Goal: Task Accomplishment & Management: Manage account settings

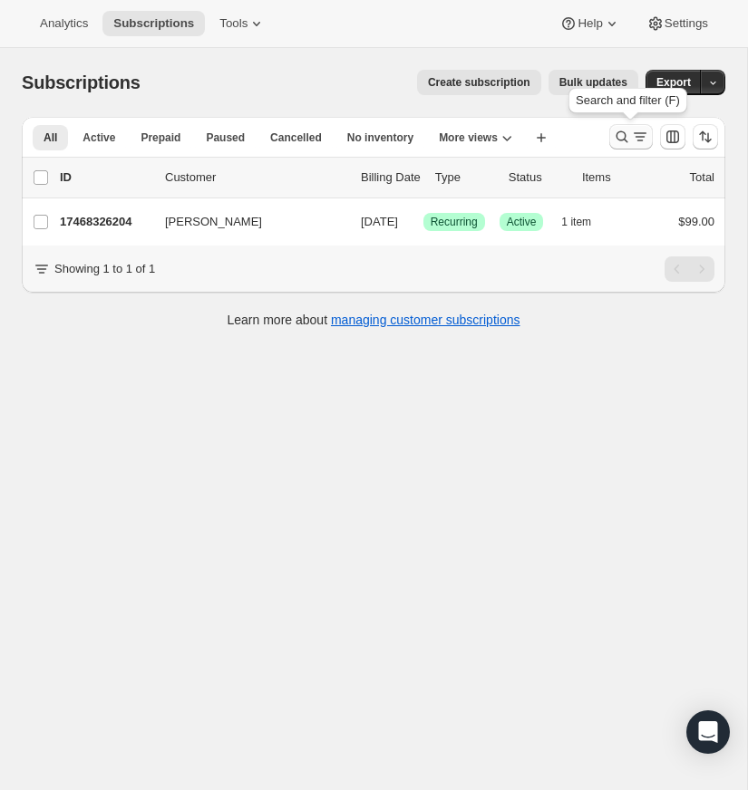
click at [622, 131] on icon "Search and filter results" at bounding box center [622, 137] width 18 height 18
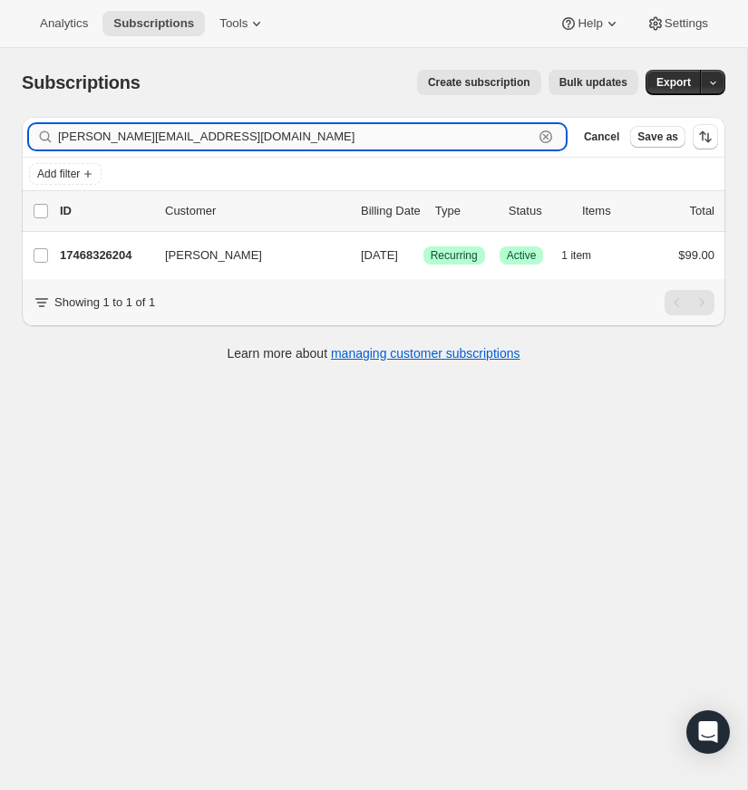
drag, startPoint x: 546, startPoint y: 134, endPoint x: 501, endPoint y: 136, distance: 44.5
click at [544, 134] on icon "button" at bounding box center [546, 137] width 18 height 18
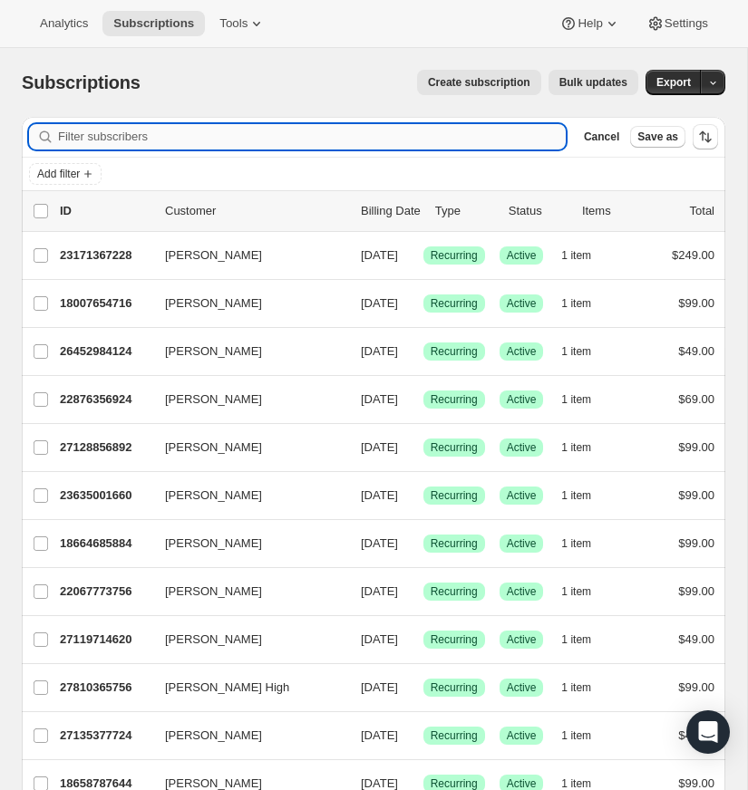
paste input "colley.cooper@hopechurchmemphis.com"
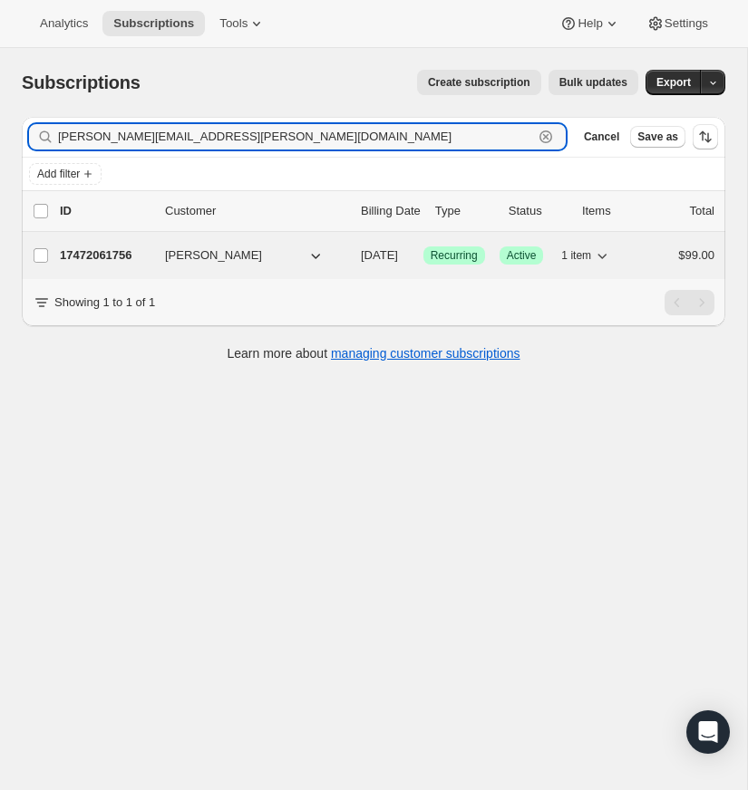
type input "colley.cooper@hopechurchmemphis.com"
click at [187, 252] on span "Colley Cooper" at bounding box center [213, 256] width 97 height 18
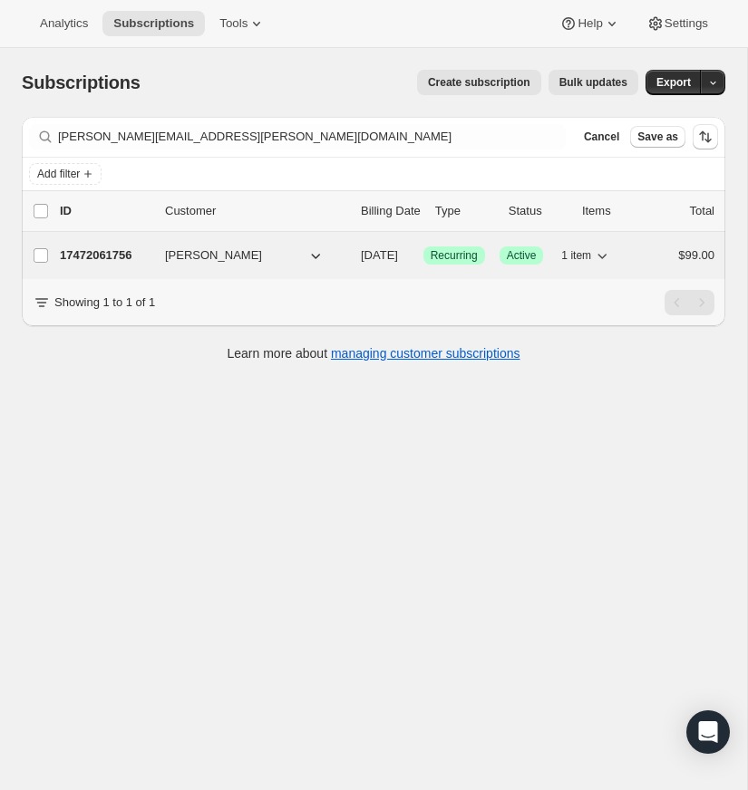
click at [102, 254] on p "17472061756" at bounding box center [105, 256] width 91 height 18
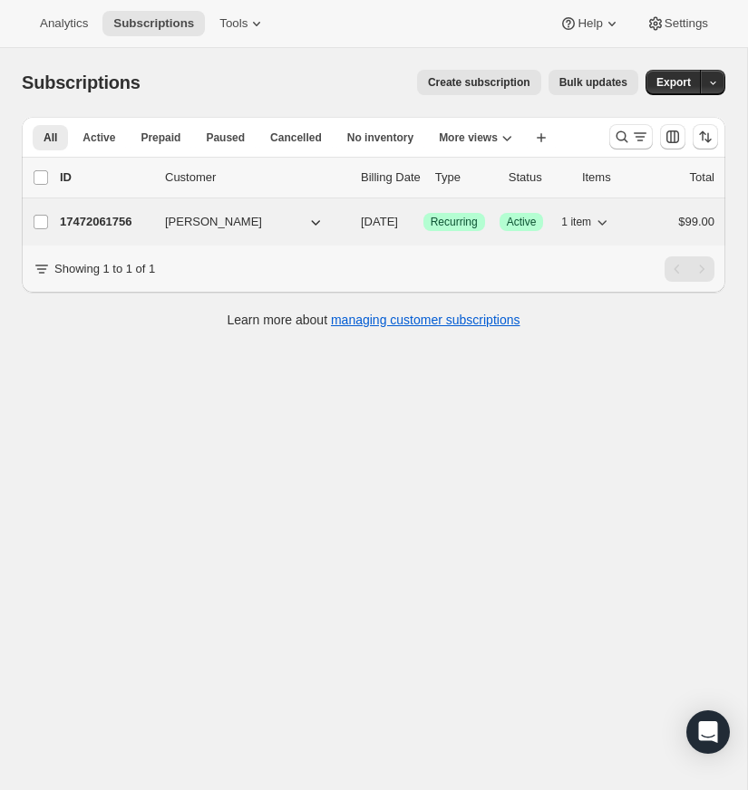
click at [118, 221] on p "17472061756" at bounding box center [105, 222] width 91 height 18
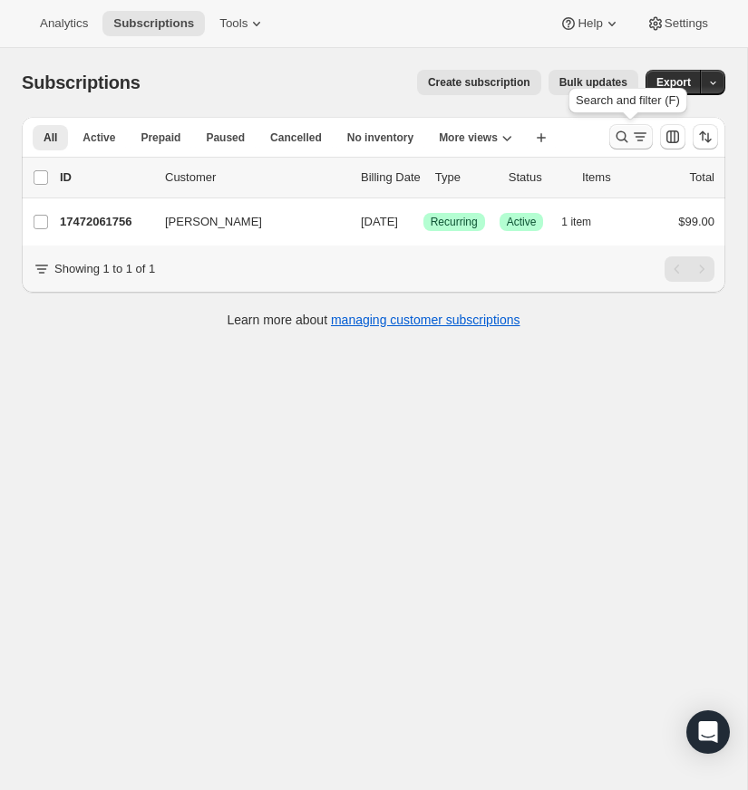
click at [616, 133] on icon "Search and filter results" at bounding box center [622, 137] width 18 height 18
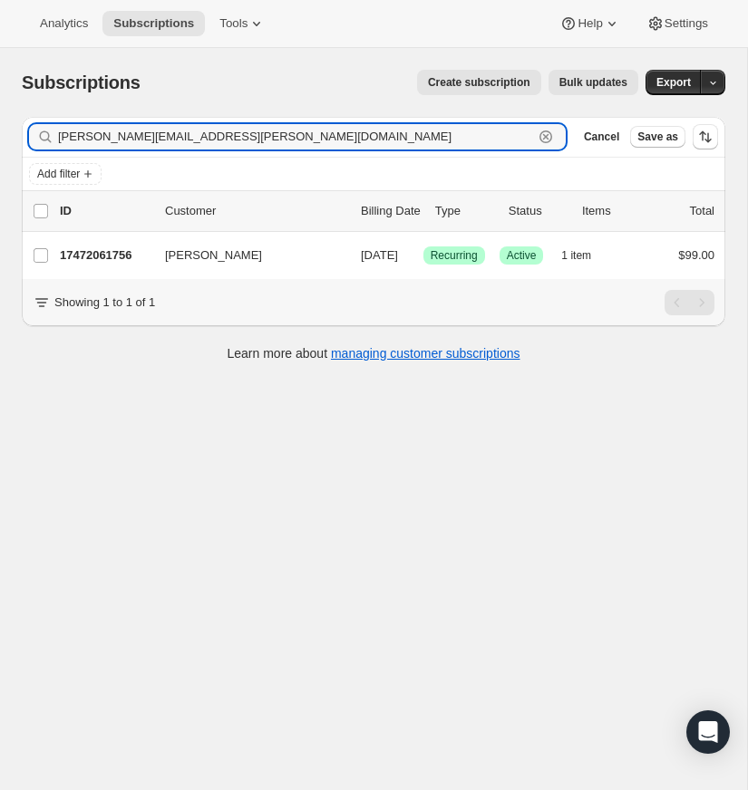
drag, startPoint x: 545, startPoint y: 133, endPoint x: 107, endPoint y: 121, distance: 438.0
click at [545, 133] on icon "button" at bounding box center [546, 137] width 18 height 18
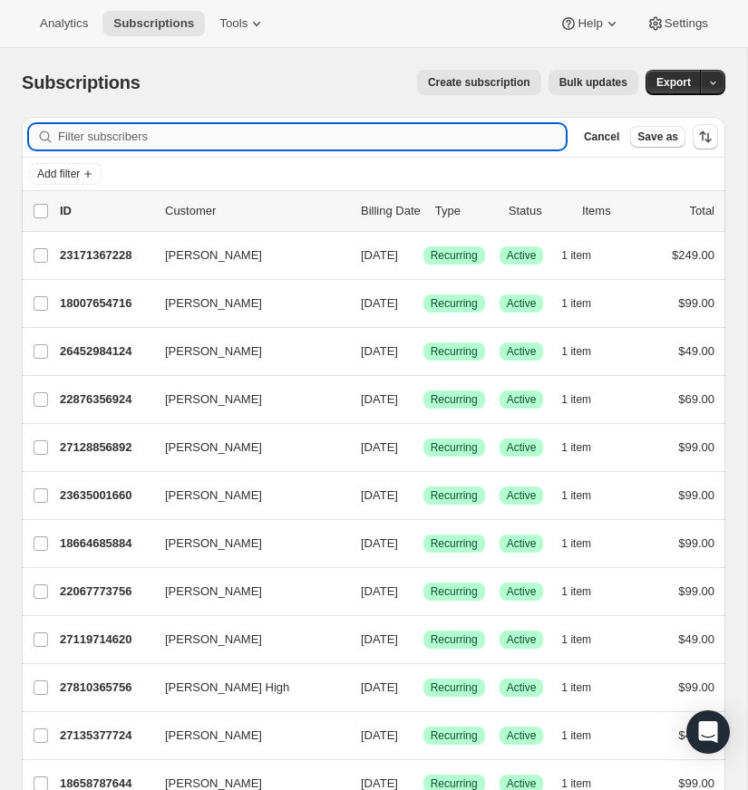
paste input "[EMAIL_ADDRESS][DOMAIN_NAME]"
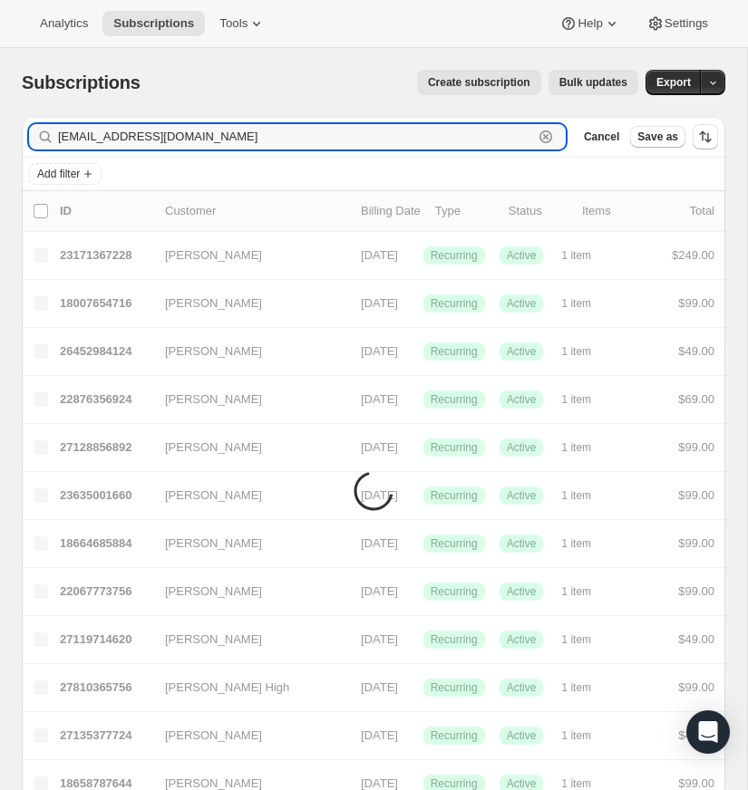
type input "[EMAIL_ADDRESS][DOMAIN_NAME]"
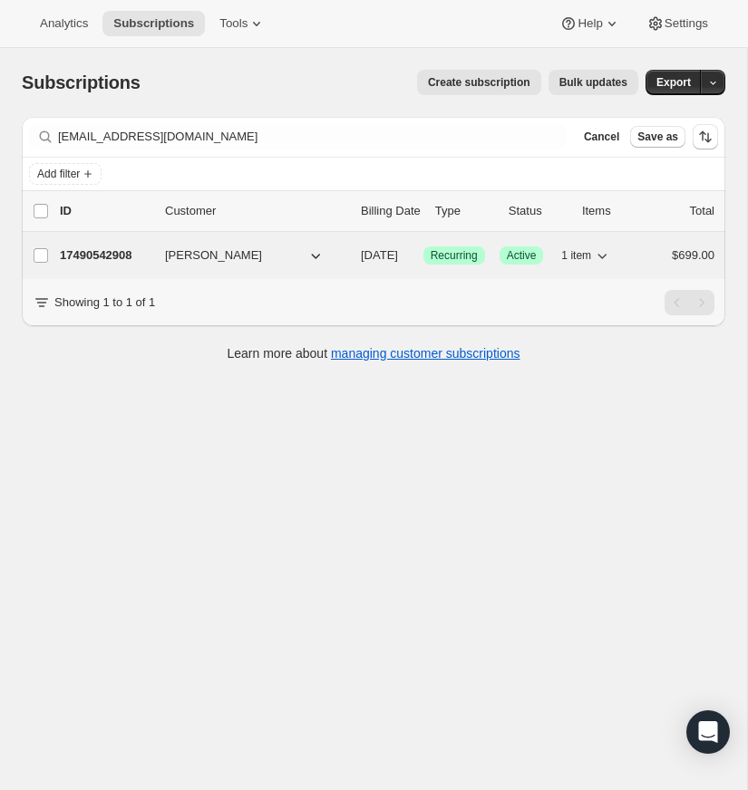
click at [108, 253] on p "17490542908" at bounding box center [105, 256] width 91 height 18
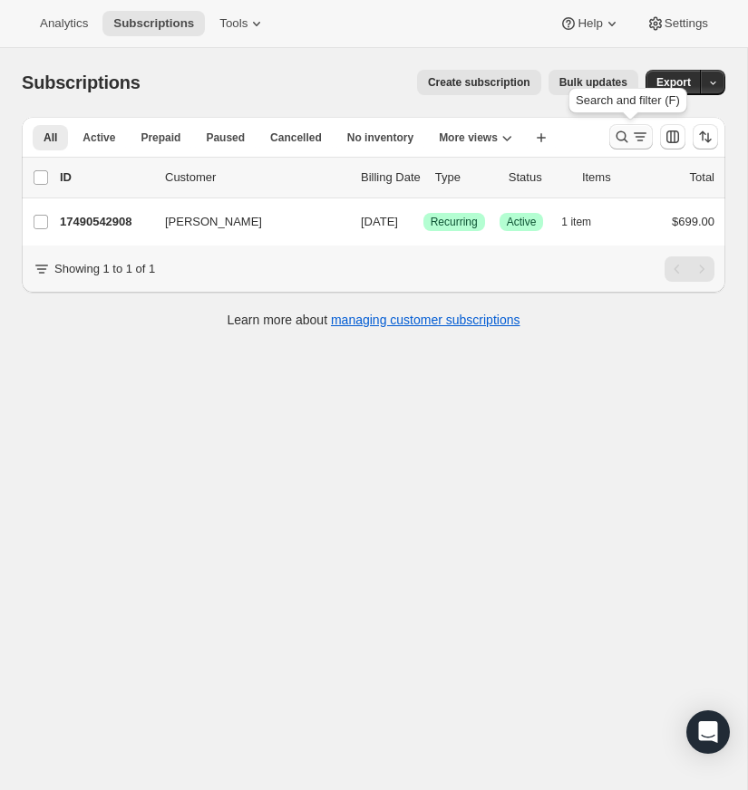
click at [616, 132] on icon "Search and filter results" at bounding box center [622, 137] width 18 height 18
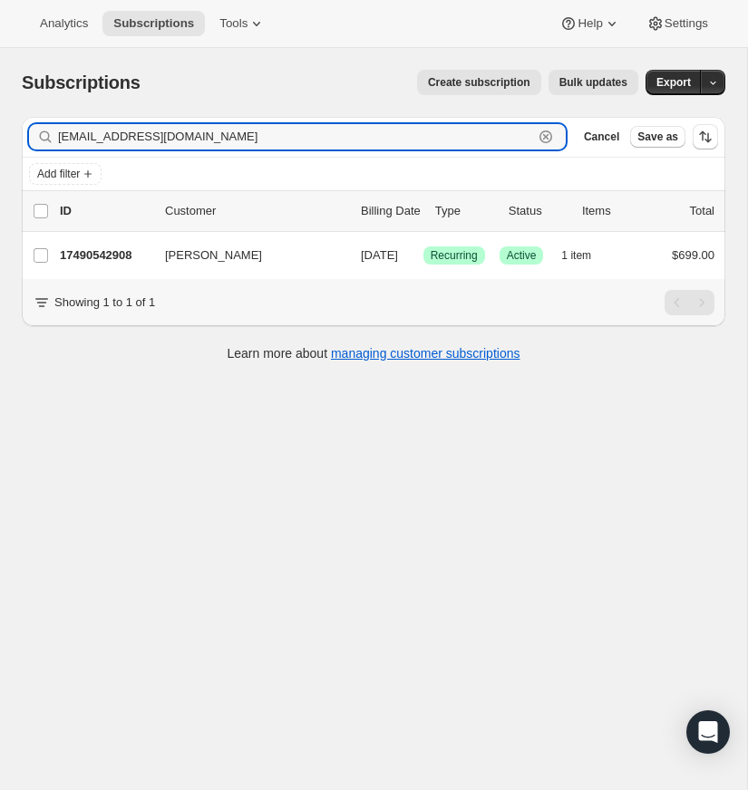
drag, startPoint x: 547, startPoint y: 132, endPoint x: 71, endPoint y: 152, distance: 476.3
click at [540, 133] on icon "button" at bounding box center [546, 137] width 18 height 18
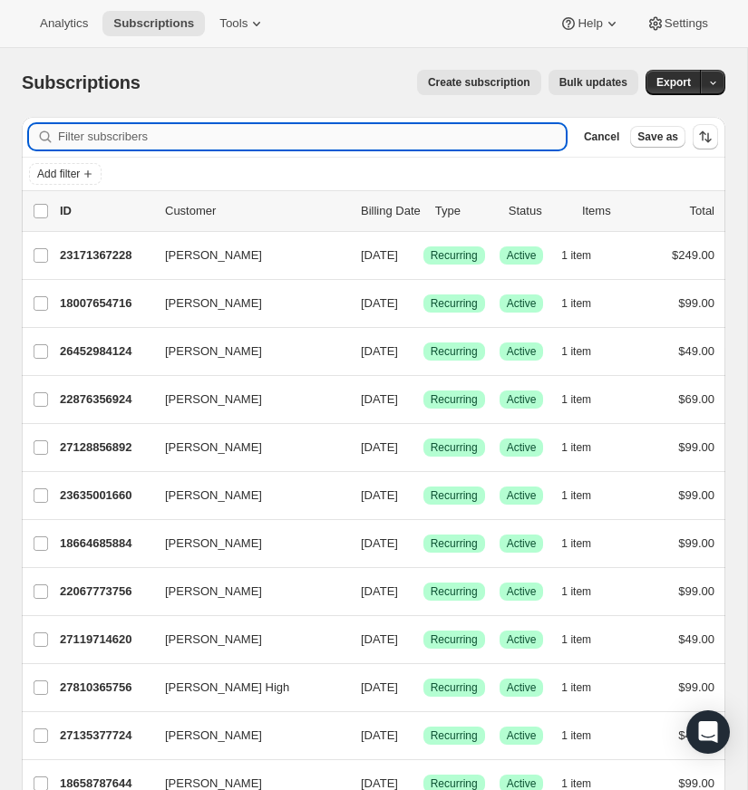
paste input "jabmkb07@gmail.com"
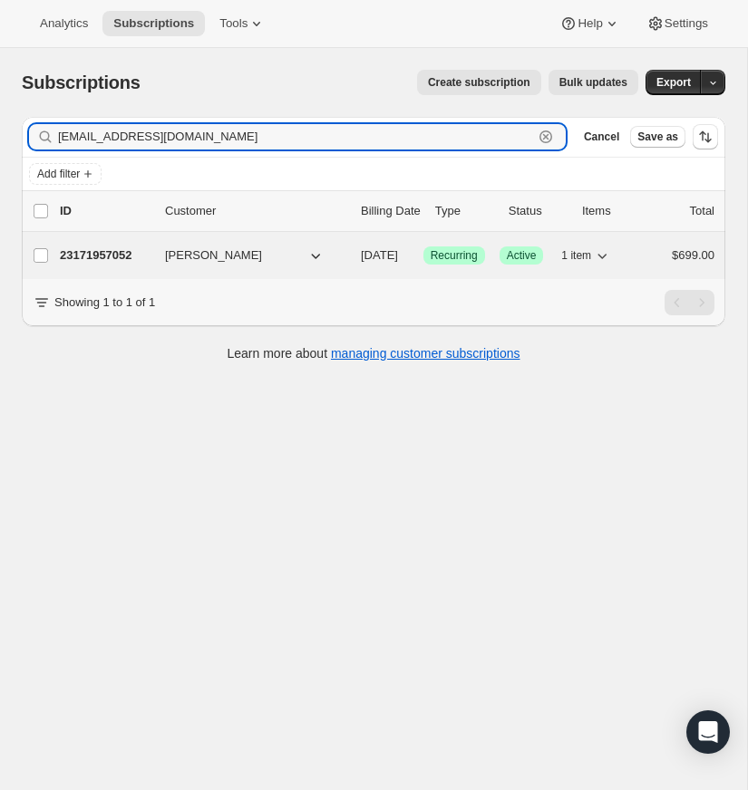
type input "jabmkb07@gmail.com"
click at [91, 250] on p "23171957052" at bounding box center [105, 256] width 91 height 18
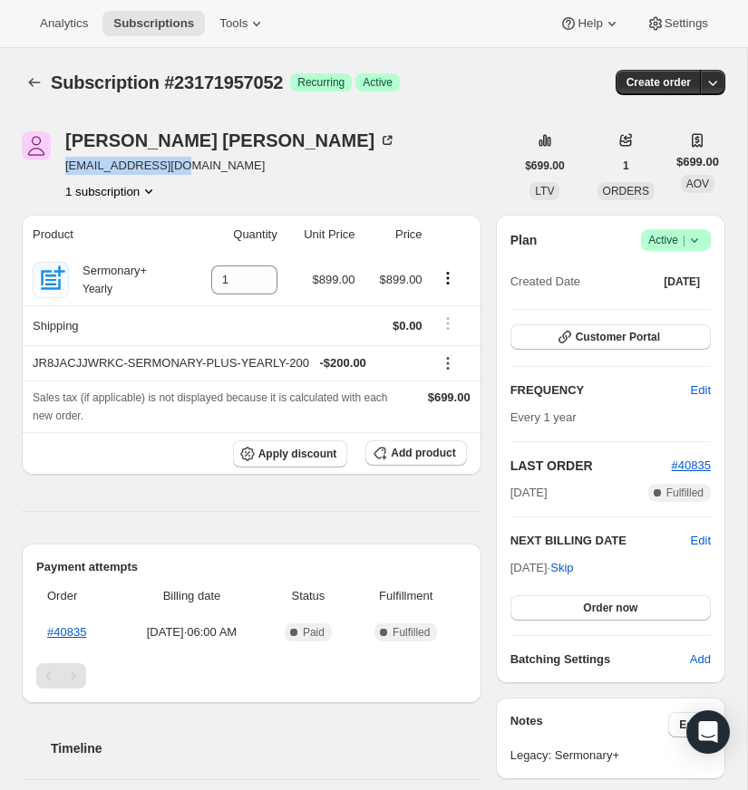
drag, startPoint x: 189, startPoint y: 165, endPoint x: 91, endPoint y: 164, distance: 97.9
click at [62, 159] on div "Adam Bray jabmkb07@gmail.com 1 subscription" at bounding box center [268, 165] width 492 height 69
copy span "jabmkb07@gmail.com"
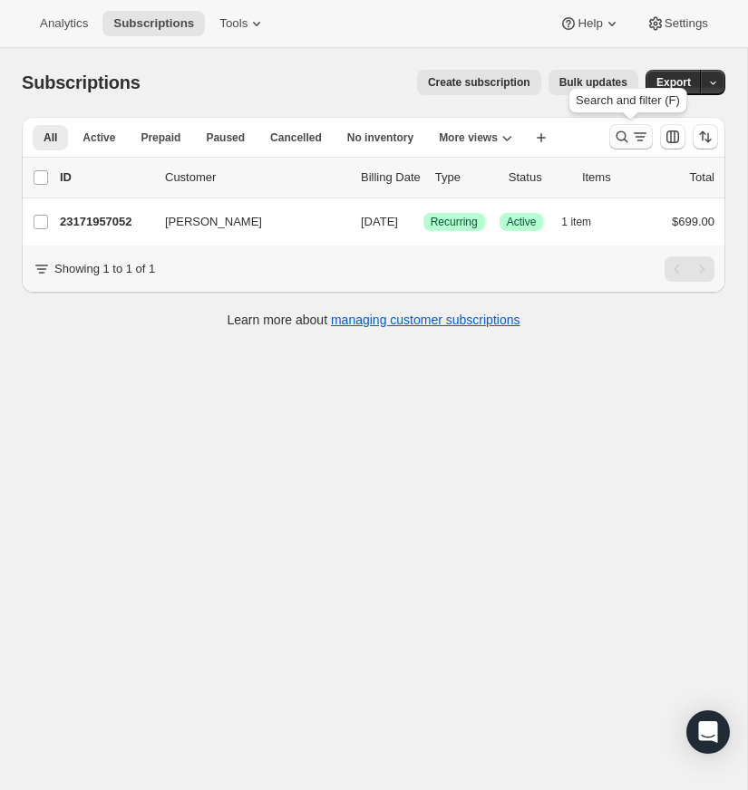
click at [613, 132] on icon "Search and filter results" at bounding box center [622, 137] width 18 height 18
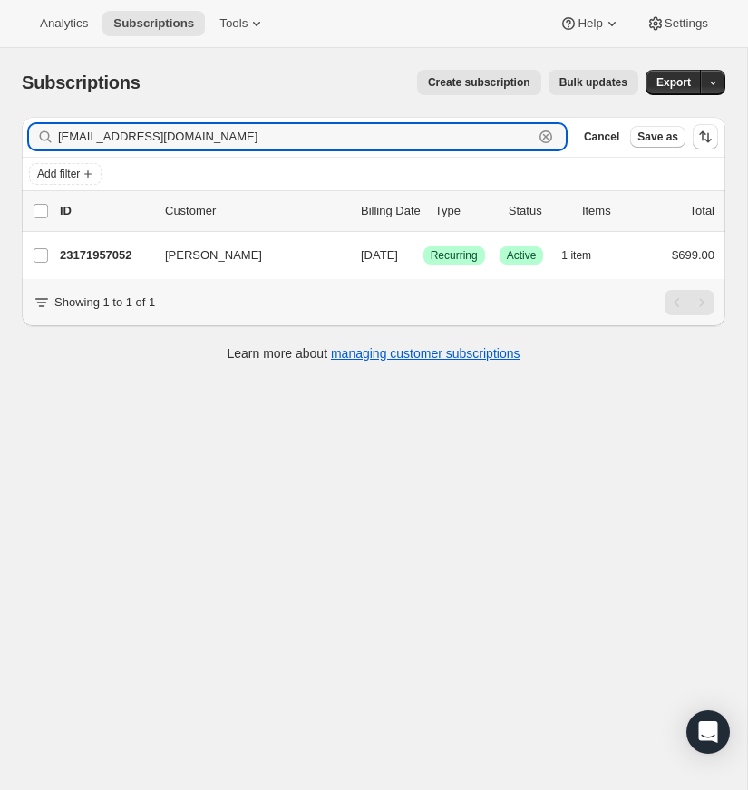
drag, startPoint x: 546, startPoint y: 132, endPoint x: 284, endPoint y: 150, distance: 262.6
click at [546, 132] on icon "button" at bounding box center [546, 137] width 18 height 18
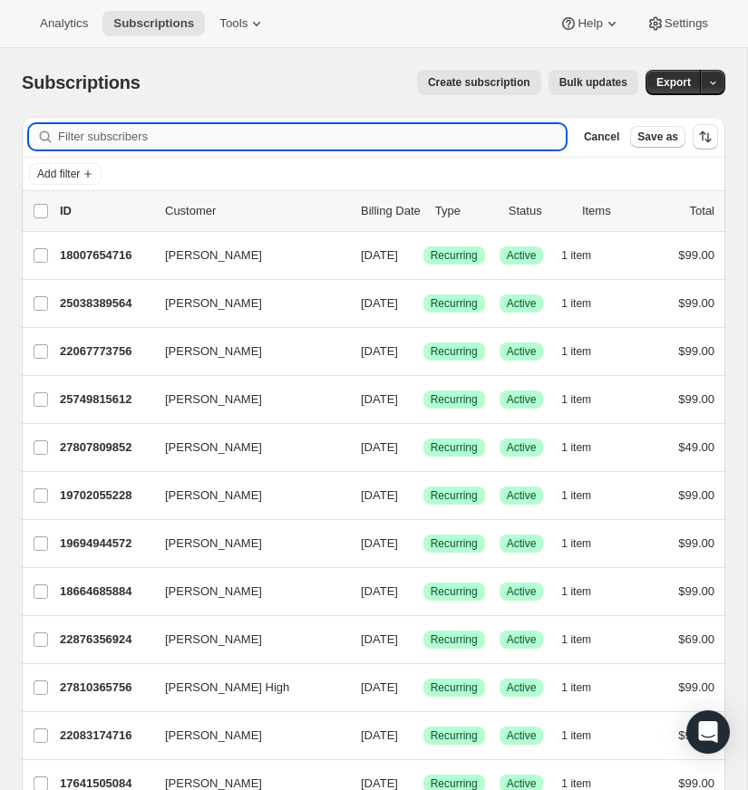
paste input "secretary@fcbcjax.com"
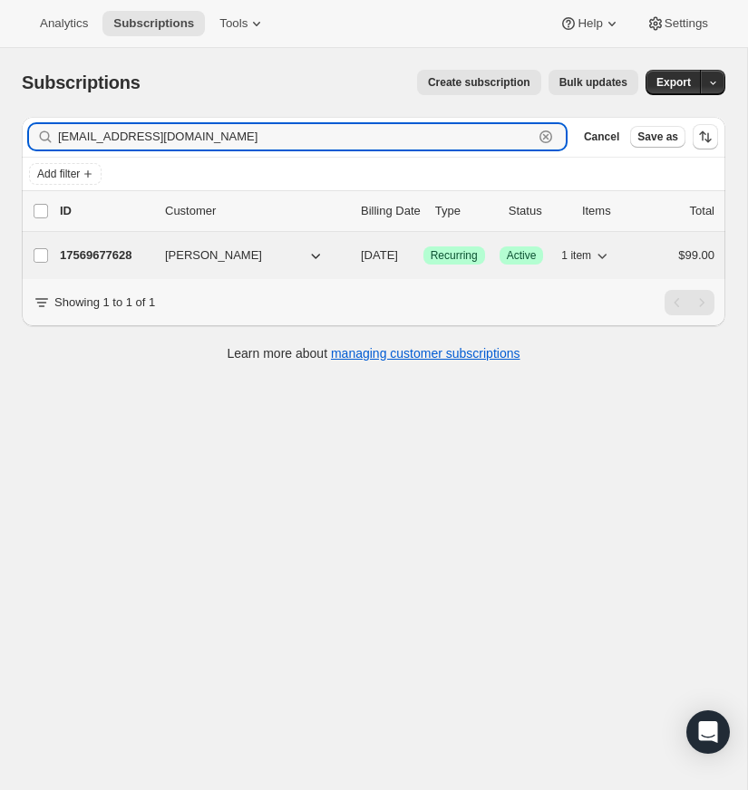
type input "secretary@fcbcjax.com"
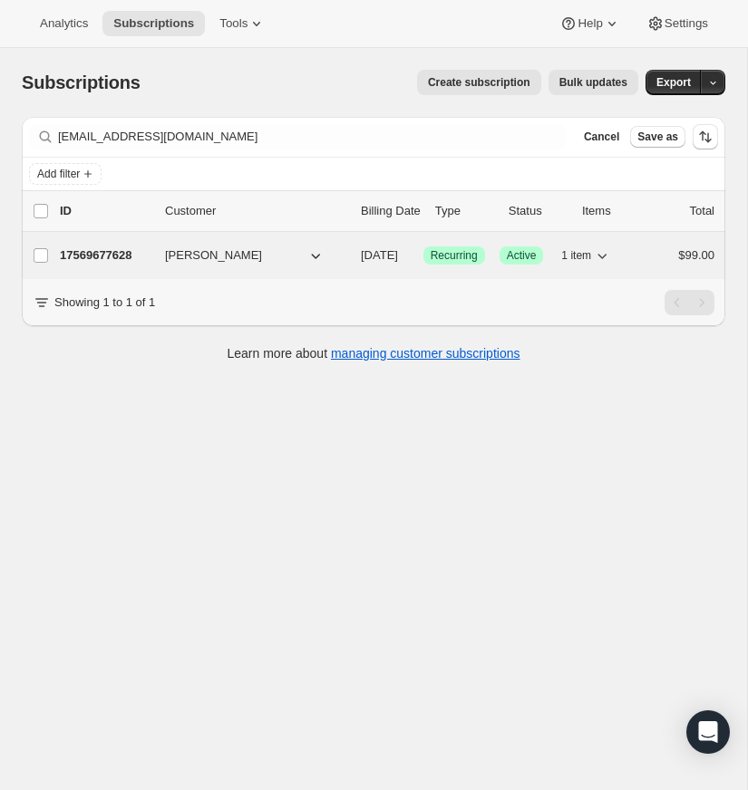
click at [103, 250] on p "17569677628" at bounding box center [105, 256] width 91 height 18
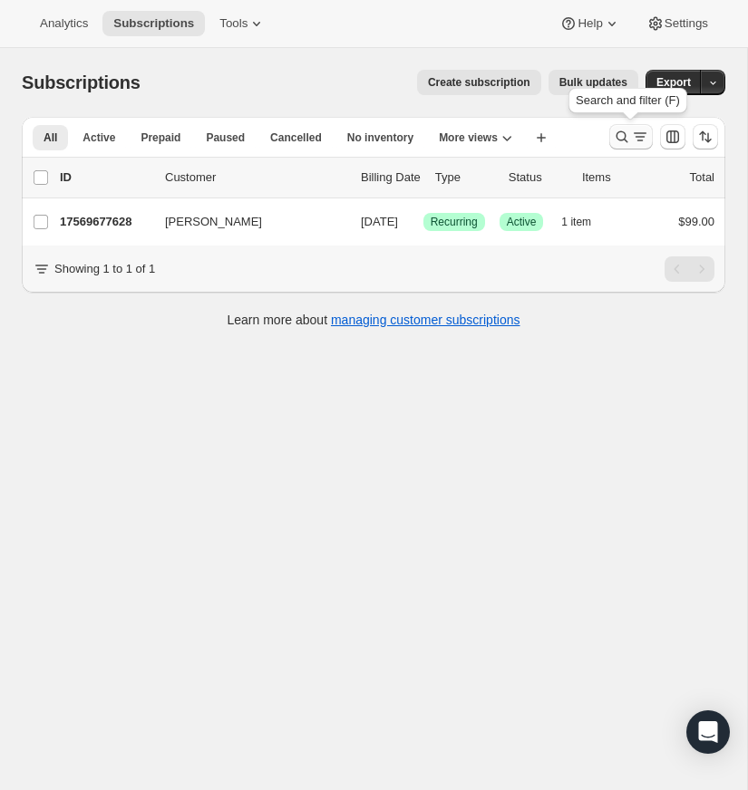
click at [617, 131] on icon "Search and filter results" at bounding box center [622, 137] width 18 height 18
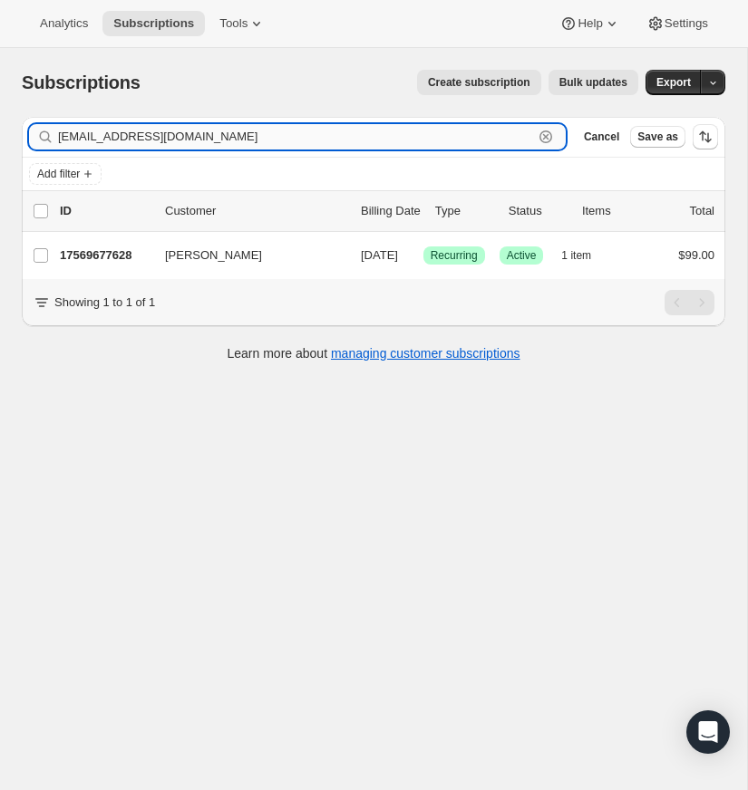
drag, startPoint x: 547, startPoint y: 132, endPoint x: 306, endPoint y: 131, distance: 240.2
click at [545, 132] on icon "button" at bounding box center [546, 137] width 18 height 18
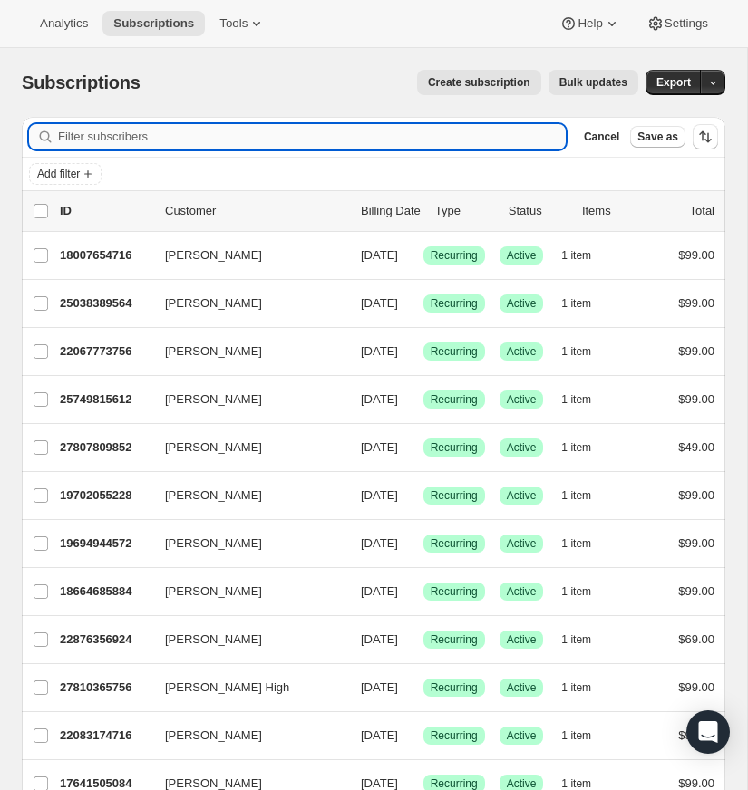
paste input "erliving@aol.com"
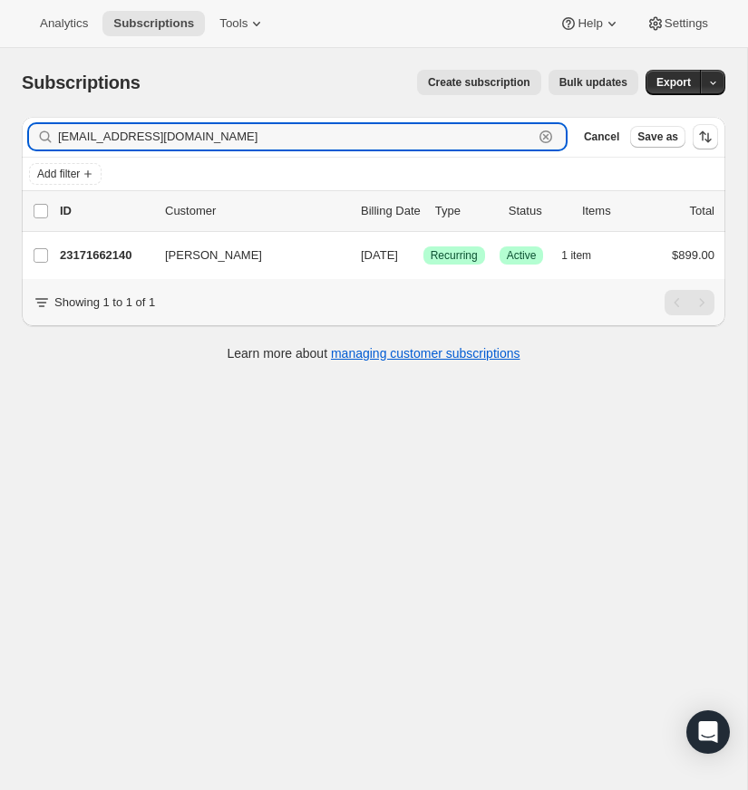
type input "erliving@aol.com"
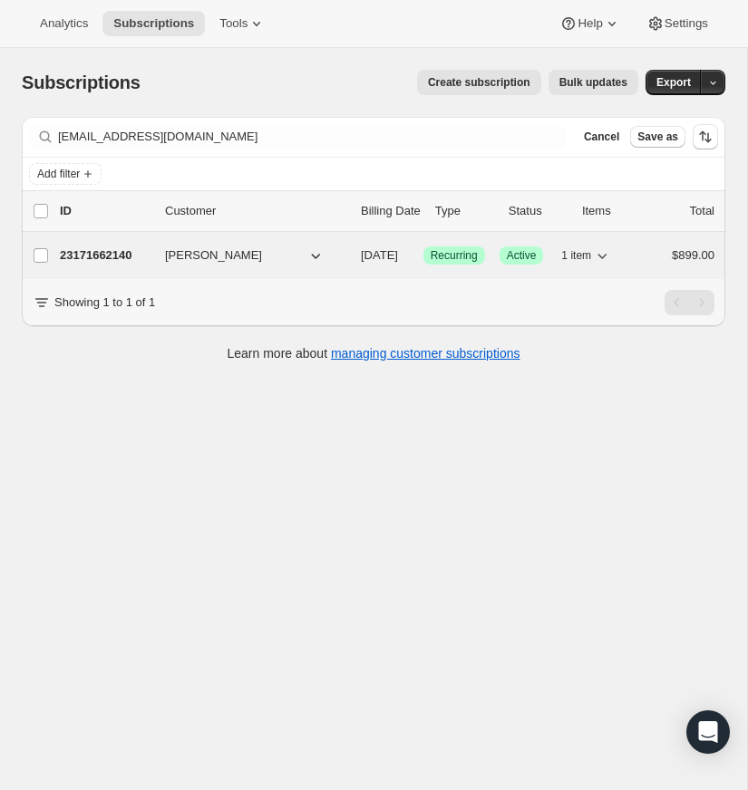
click at [121, 253] on p "23171662140" at bounding box center [105, 256] width 91 height 18
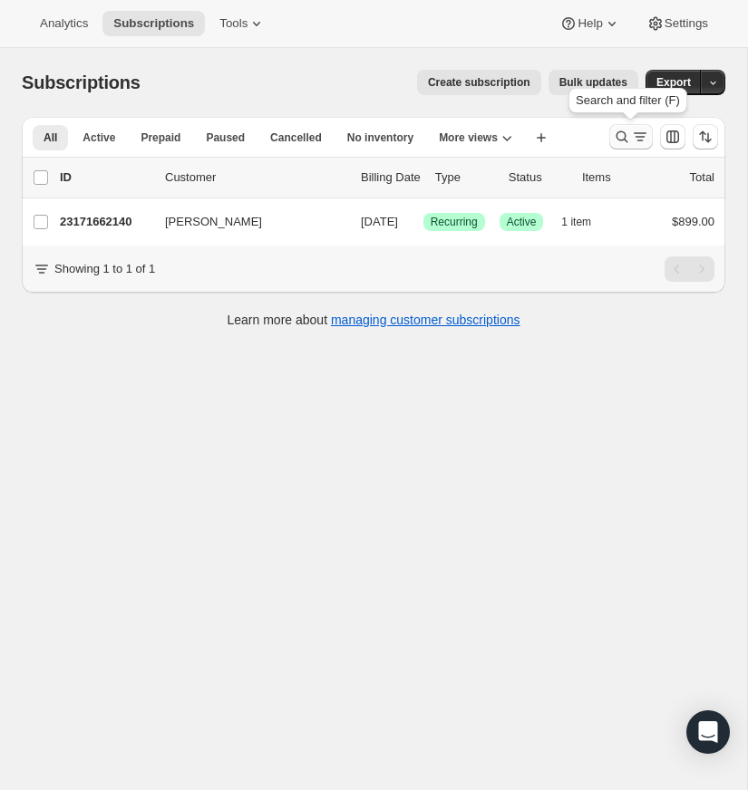
click at [621, 131] on icon "Search and filter results" at bounding box center [622, 137] width 18 height 18
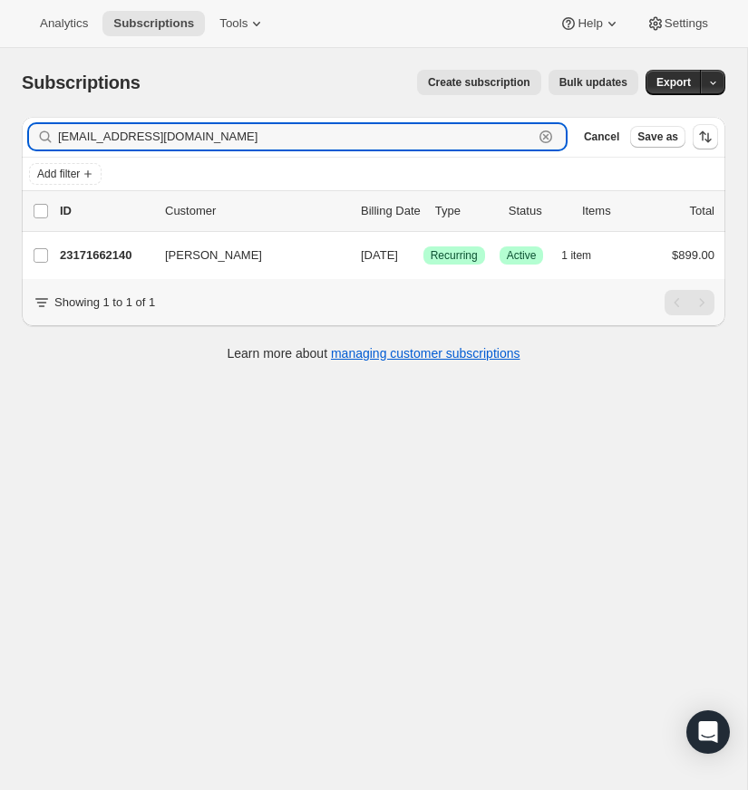
drag, startPoint x: 545, startPoint y: 132, endPoint x: 286, endPoint y: 150, distance: 259.9
click at [545, 132] on icon "button" at bounding box center [546, 137] width 18 height 18
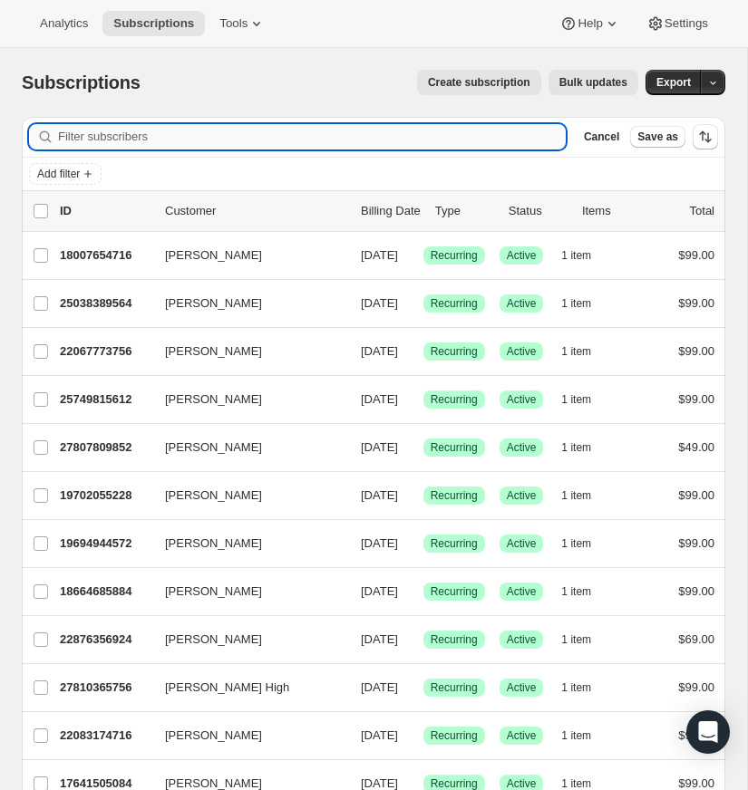
paste input "derek@dwellingplacefl.com"
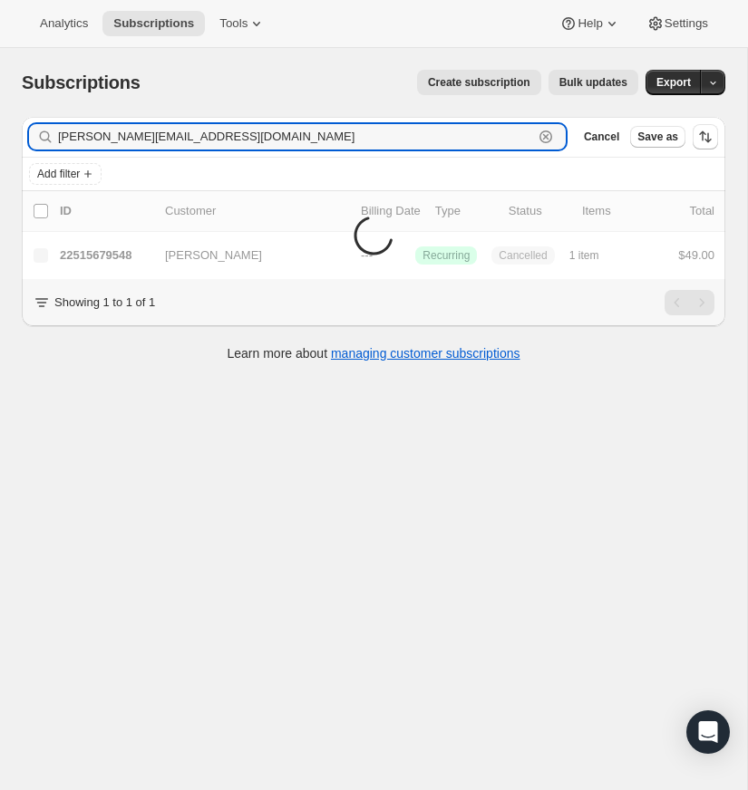
type input "derek@dwellingplacefl.com"
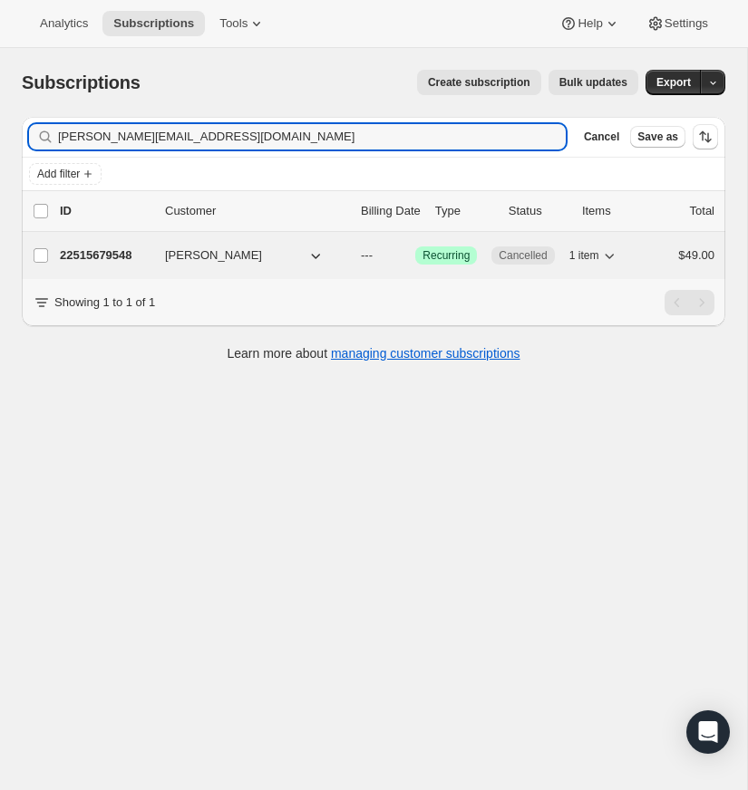
click at [90, 250] on p "22515679548" at bounding box center [105, 256] width 91 height 18
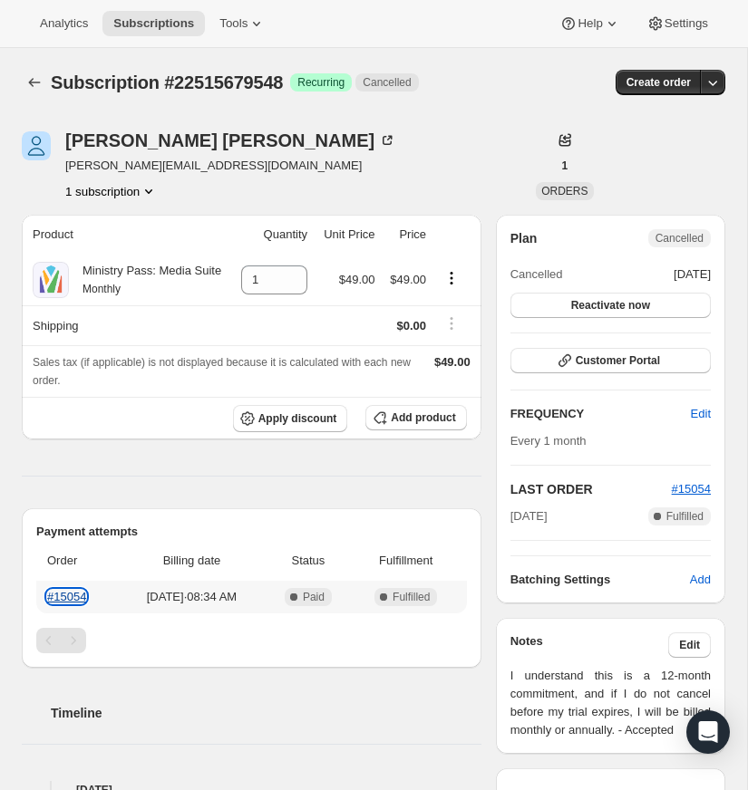
click at [73, 604] on link "#15054" at bounding box center [66, 597] width 39 height 14
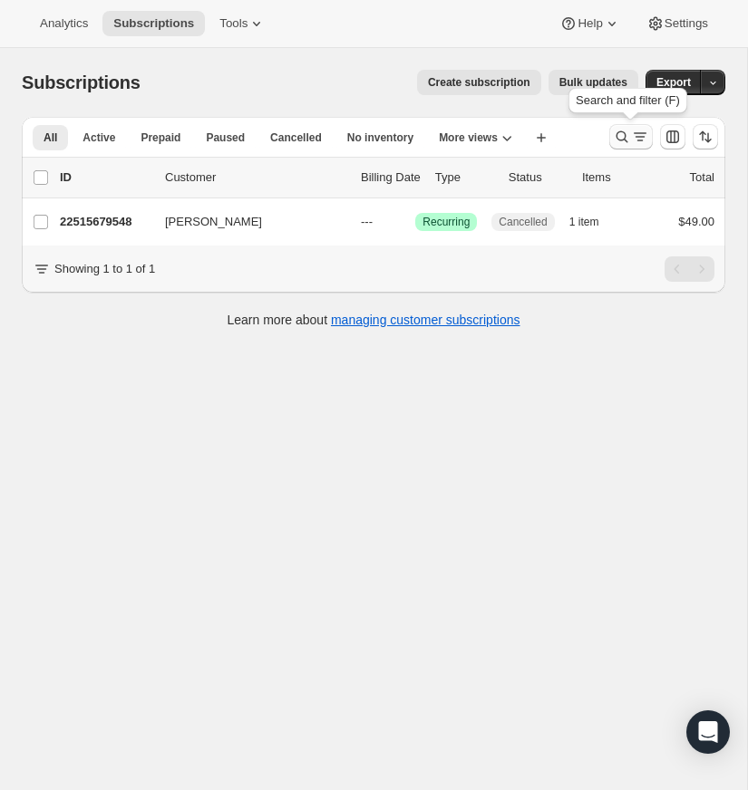
click at [621, 136] on icon "Search and filter results" at bounding box center [622, 137] width 18 height 18
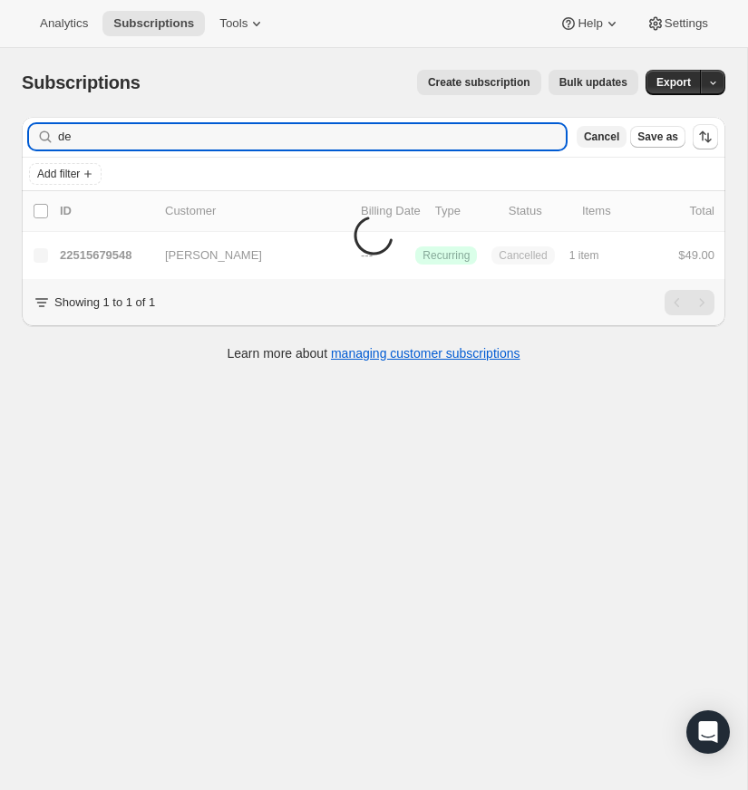
type input "d"
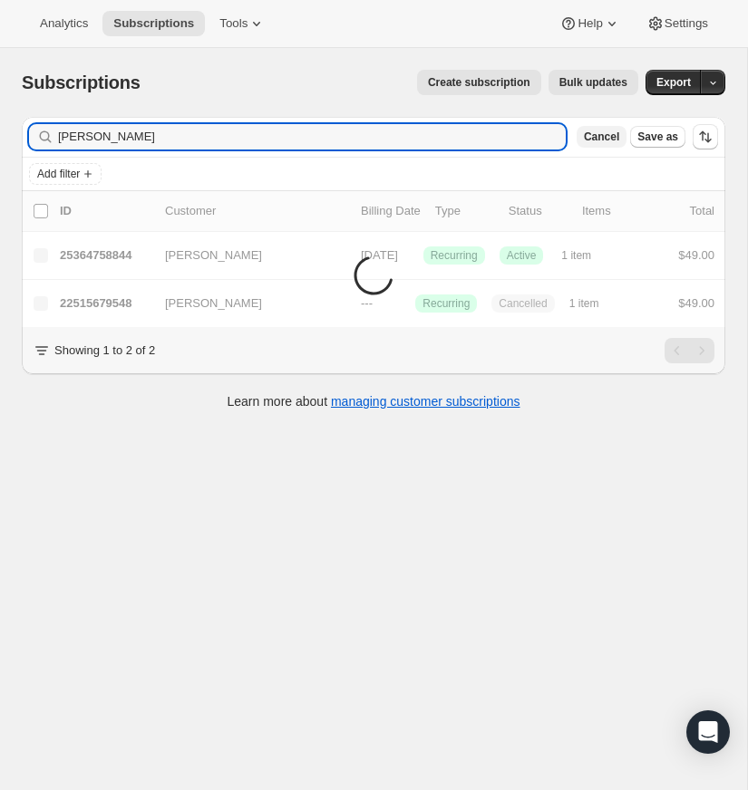
type input "derek kelly"
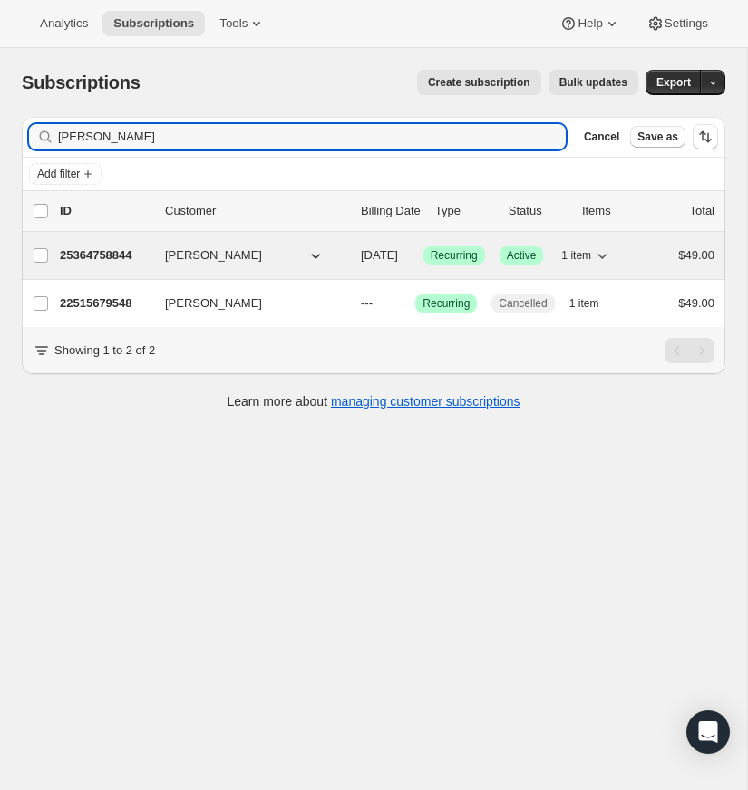
click at [179, 249] on span "Derek Kelly" at bounding box center [213, 256] width 97 height 18
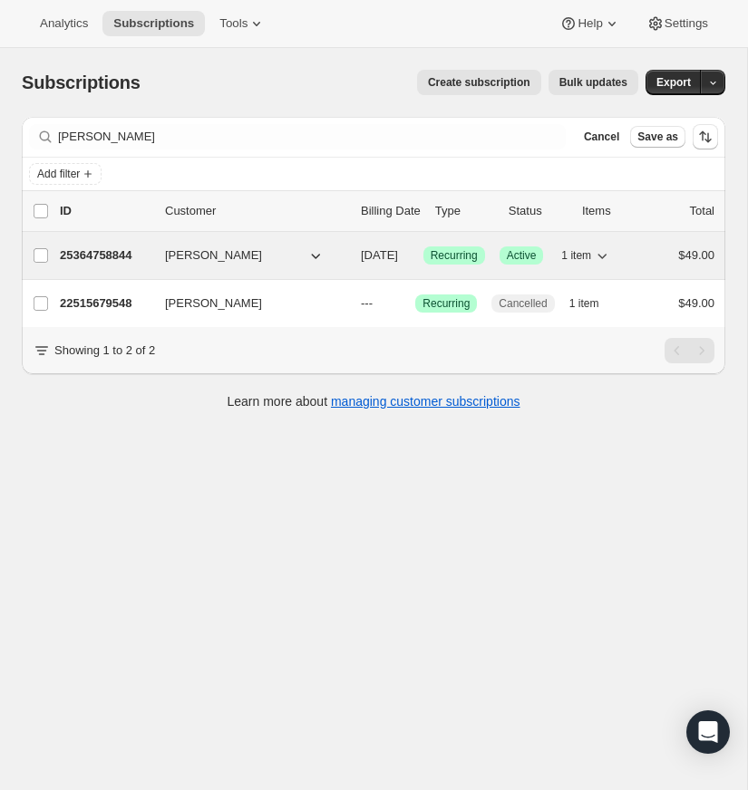
click at [75, 247] on p "25364758844" at bounding box center [105, 256] width 91 height 18
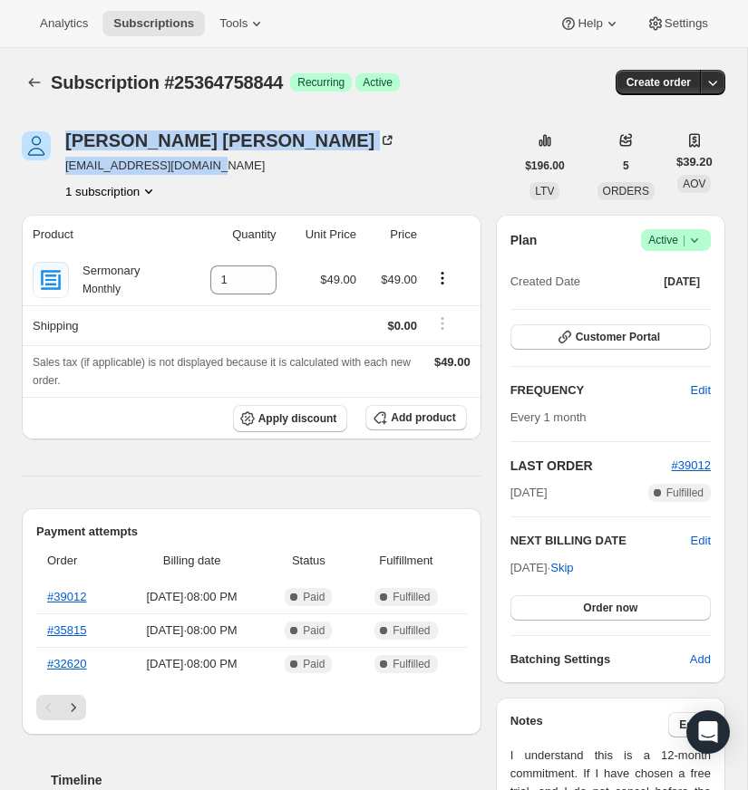
drag, startPoint x: 214, startPoint y: 166, endPoint x: 60, endPoint y: 170, distance: 154.2
click at [57, 170] on div "Derek Kelly derekkelly524@gmail.com 1 subscription" at bounding box center [268, 165] width 492 height 69
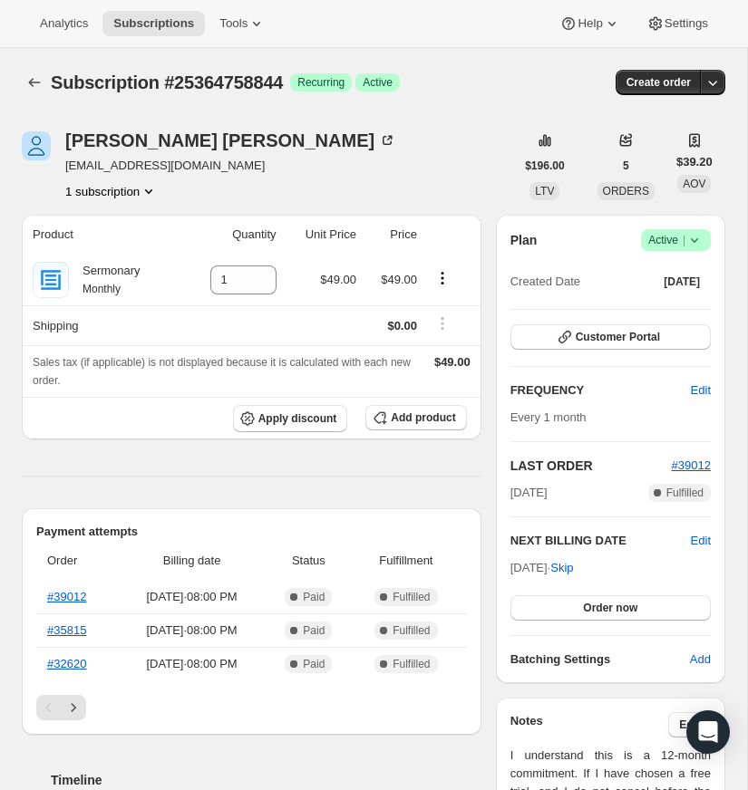
drag, startPoint x: 238, startPoint y: 169, endPoint x: 225, endPoint y: 170, distance: 12.7
click at [234, 170] on div "Derek Kelly derekkelly524@gmail.com 1 subscription" at bounding box center [268, 165] width 492 height 69
drag, startPoint x: 223, startPoint y: 170, endPoint x: 81, endPoint y: 166, distance: 142.4
click at [67, 170] on div "Derek Kelly derekkelly524@gmail.com 1 subscription" at bounding box center [268, 165] width 492 height 69
copy span "derekkelly524@gmail.com"
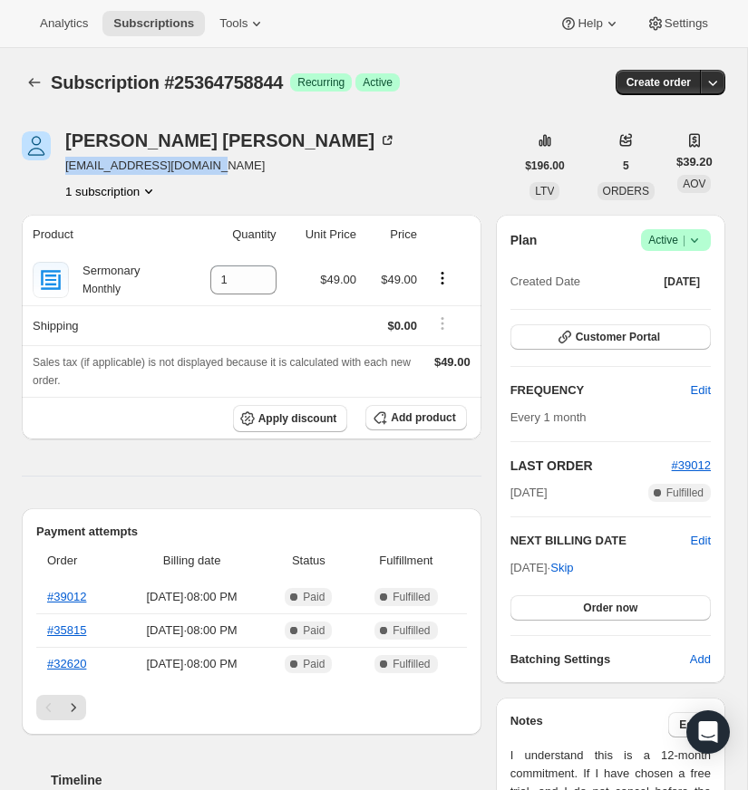
drag, startPoint x: 217, startPoint y: 164, endPoint x: 66, endPoint y: 161, distance: 150.5
click at [64, 161] on div "Derek Kelly derekkelly524@gmail.com 1 subscription" at bounding box center [268, 165] width 492 height 69
copy span "derekkelly524@gmail.com"
drag, startPoint x: 294, startPoint y: 114, endPoint x: 370, endPoint y: 26, distance: 116.3
click at [295, 114] on div "Subscription #25364758844. This page is ready Subscription #25364758844 Success…" at bounding box center [373, 82] width 703 height 69
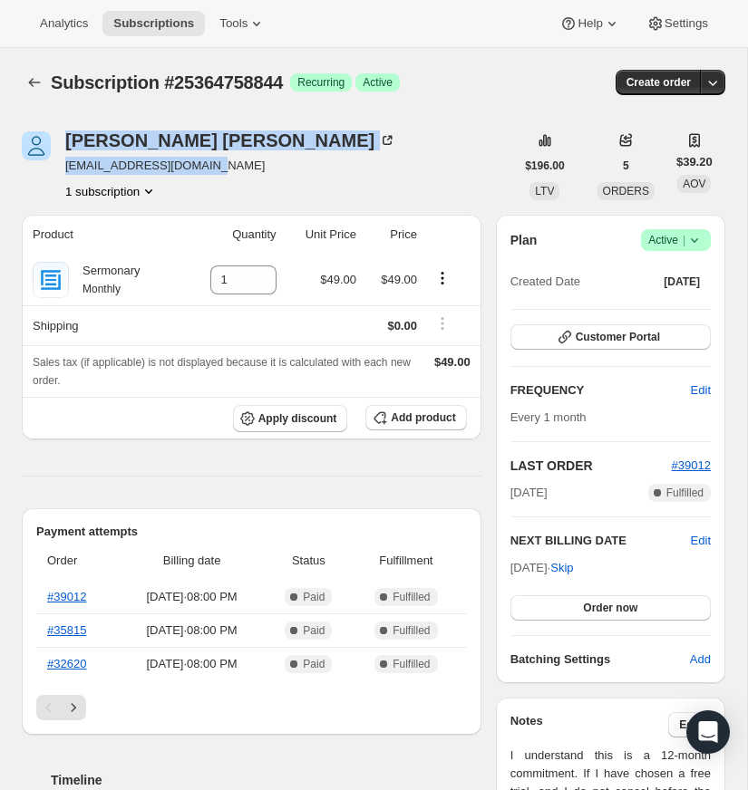
drag, startPoint x: 218, startPoint y: 165, endPoint x: 92, endPoint y: 163, distance: 126.0
click at [60, 165] on div "Derek Kelly derekkelly524@gmail.com 1 subscription" at bounding box center [268, 165] width 492 height 69
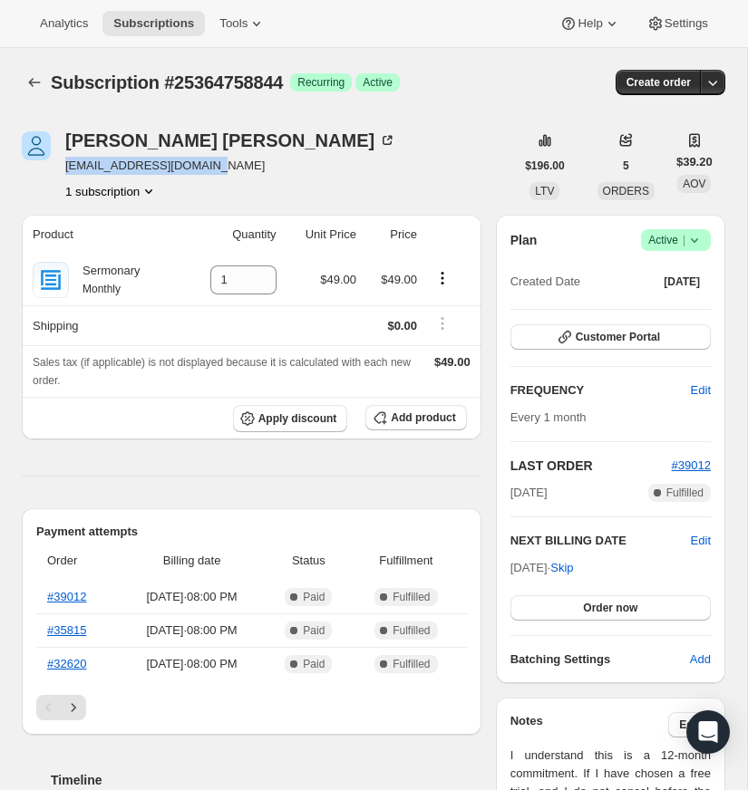
copy span "derekkelly524@gmail.com"
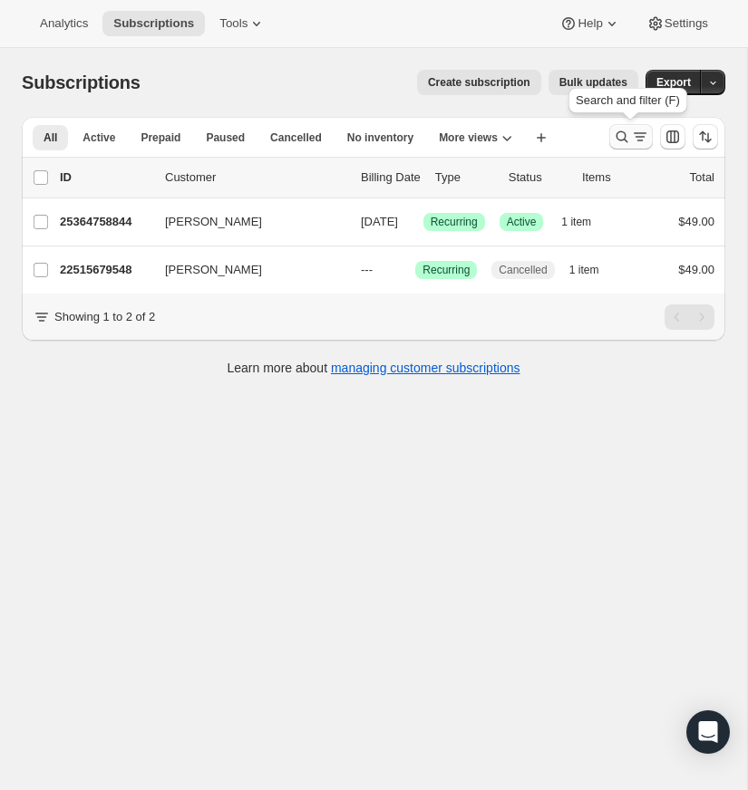
click at [620, 133] on icon "Search and filter results" at bounding box center [622, 137] width 18 height 18
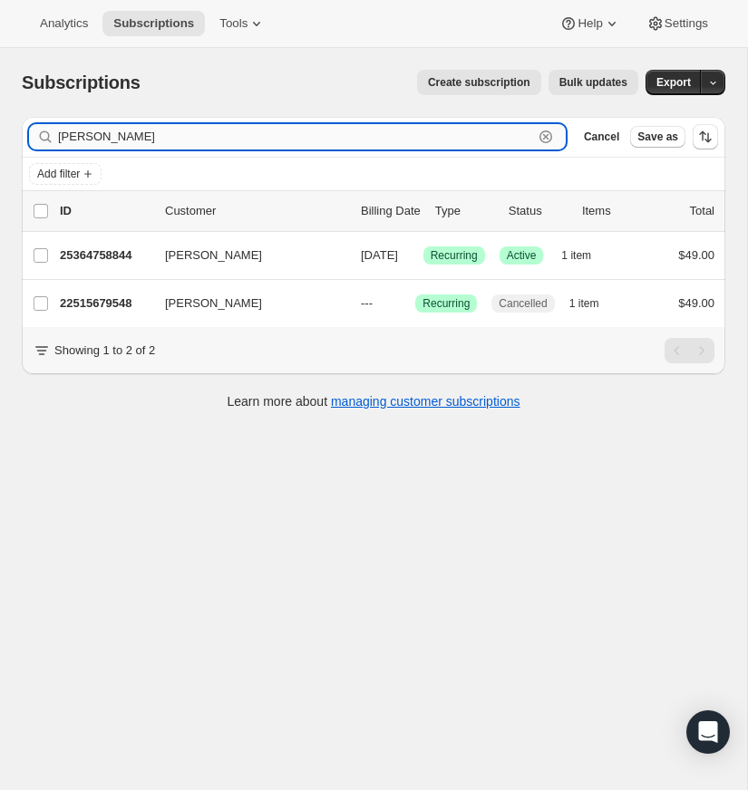
drag, startPoint x: 543, startPoint y: 131, endPoint x: 150, endPoint y: 141, distance: 393.6
click at [541, 131] on icon "button" at bounding box center [545, 137] width 13 height 13
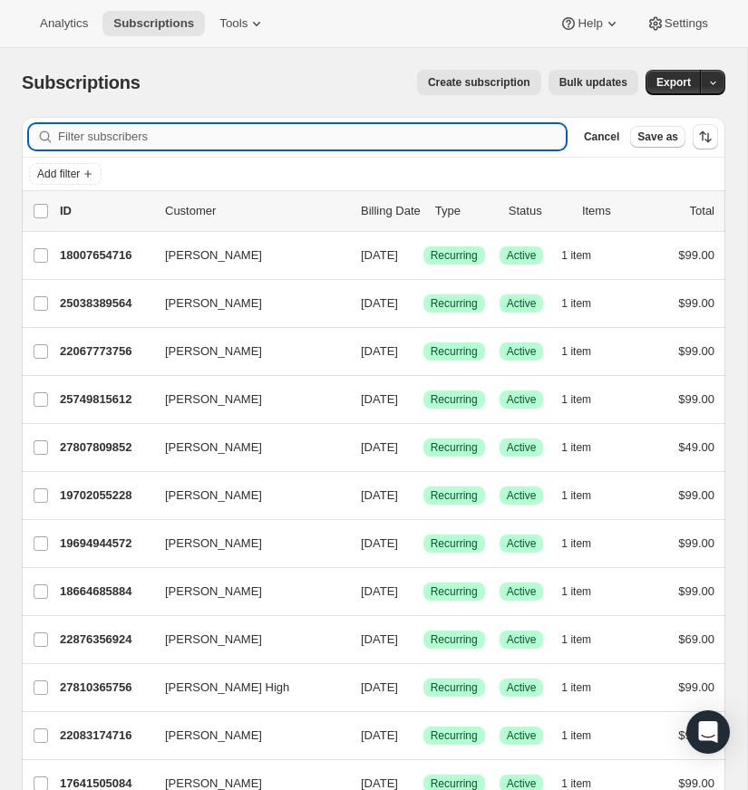
paste input "amygrant@vaumc.org"
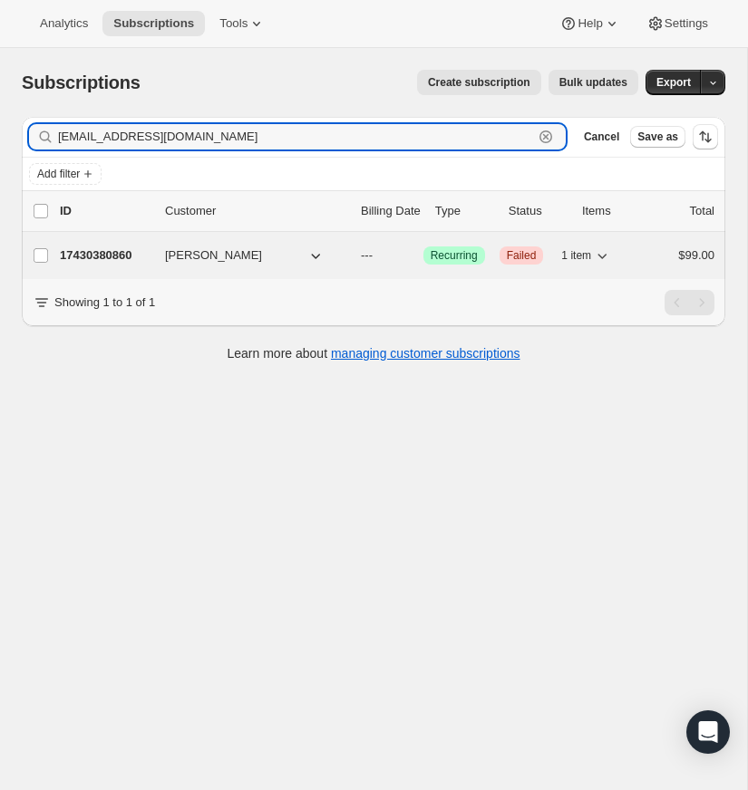
type input "amygrant@vaumc.org"
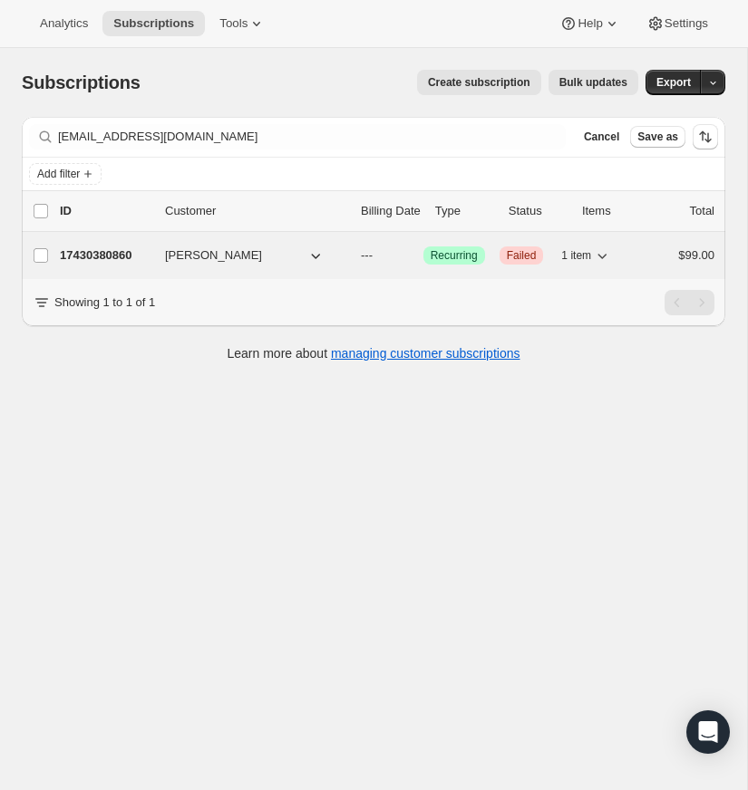
click at [104, 251] on p "17430380860" at bounding box center [105, 256] width 91 height 18
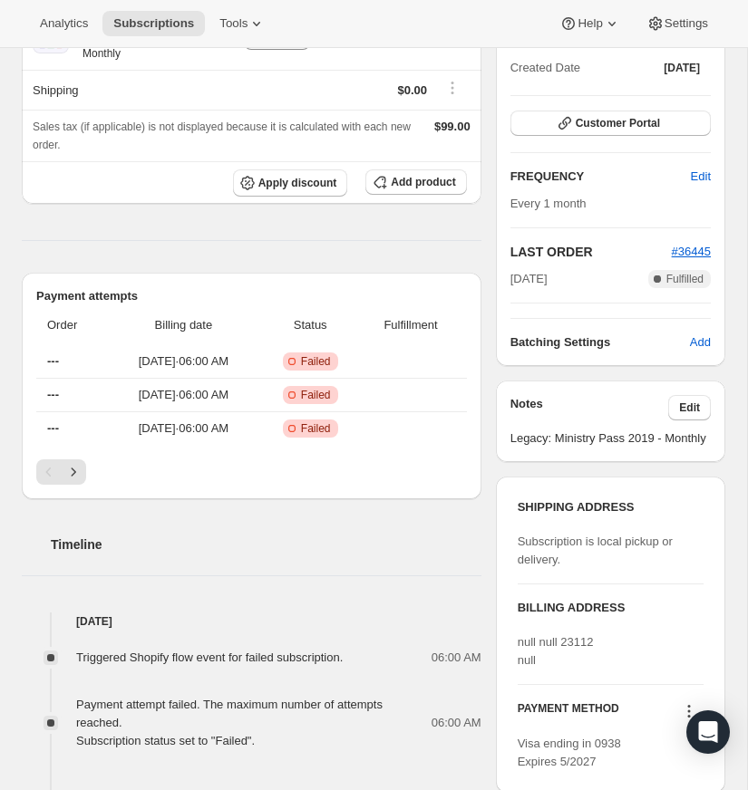
scroll to position [257, 0]
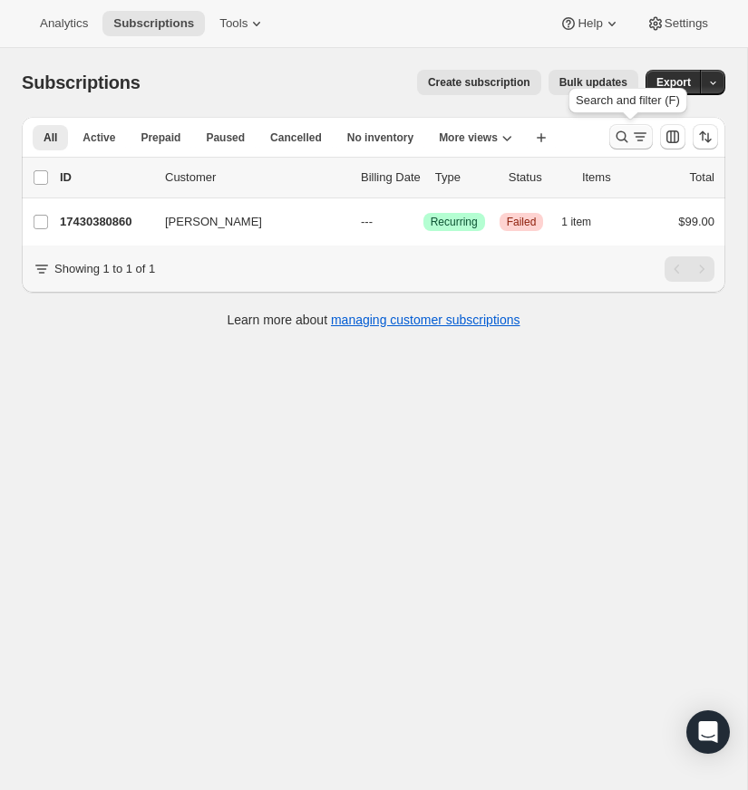
click at [619, 133] on icon "Search and filter results" at bounding box center [622, 137] width 18 height 18
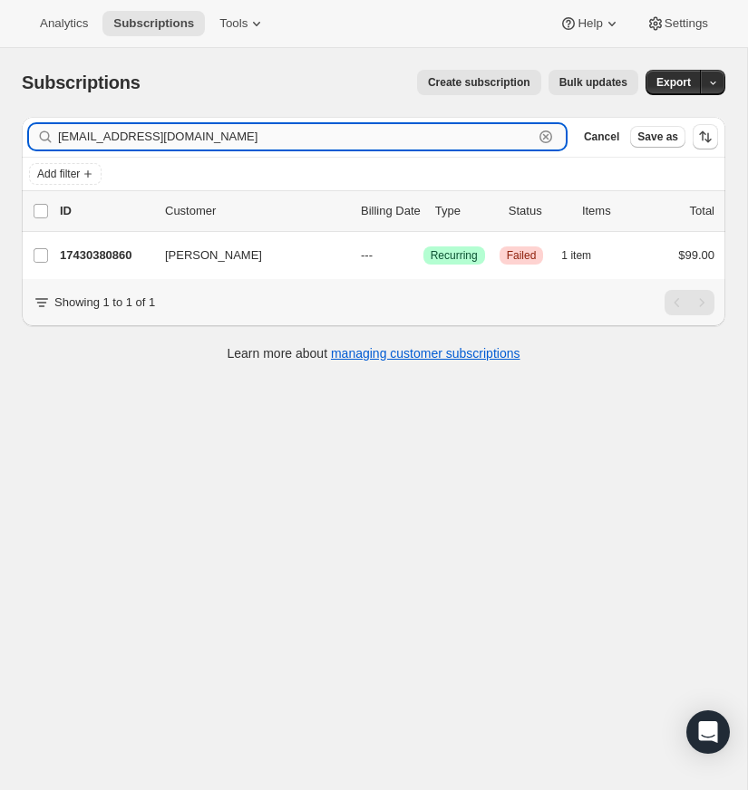
drag, startPoint x: 545, startPoint y: 130, endPoint x: 188, endPoint y: 132, distance: 357.2
click at [545, 130] on icon "button" at bounding box center [546, 137] width 18 height 18
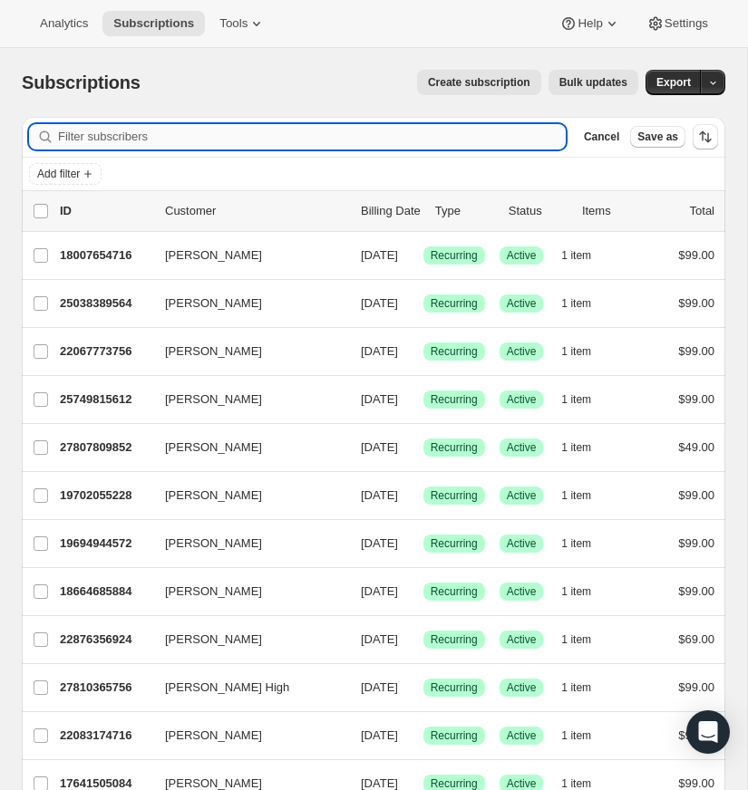
paste input "ccolemtauto@yahoo.com"
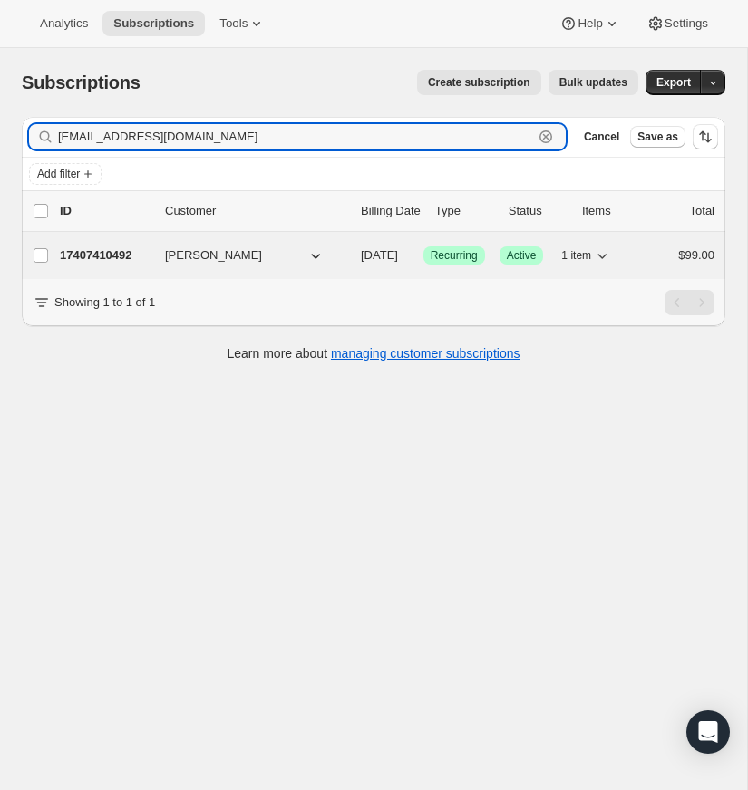
type input "ccolemtauto@yahoo.com"
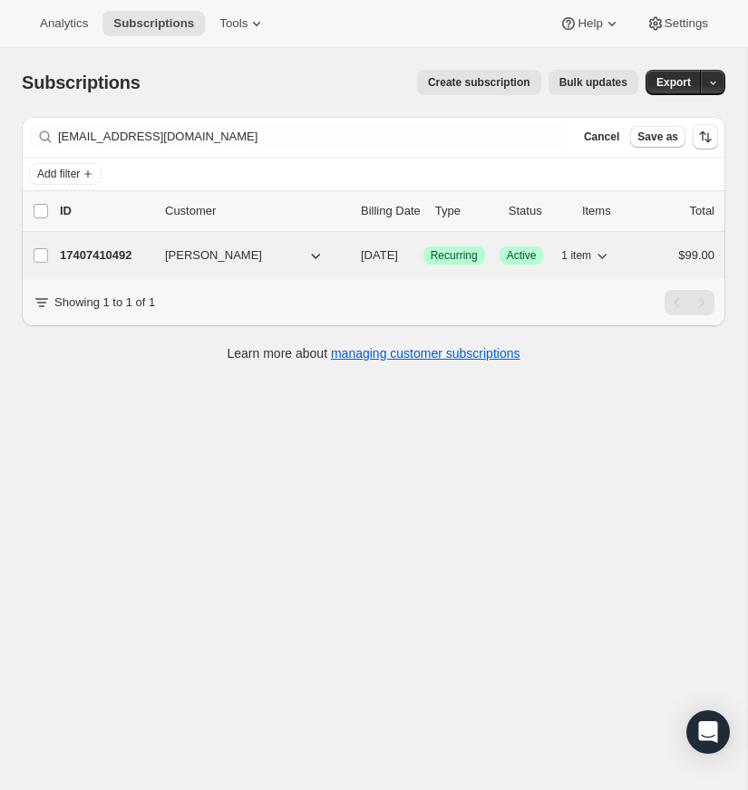
click at [94, 250] on p "17407410492" at bounding box center [105, 256] width 91 height 18
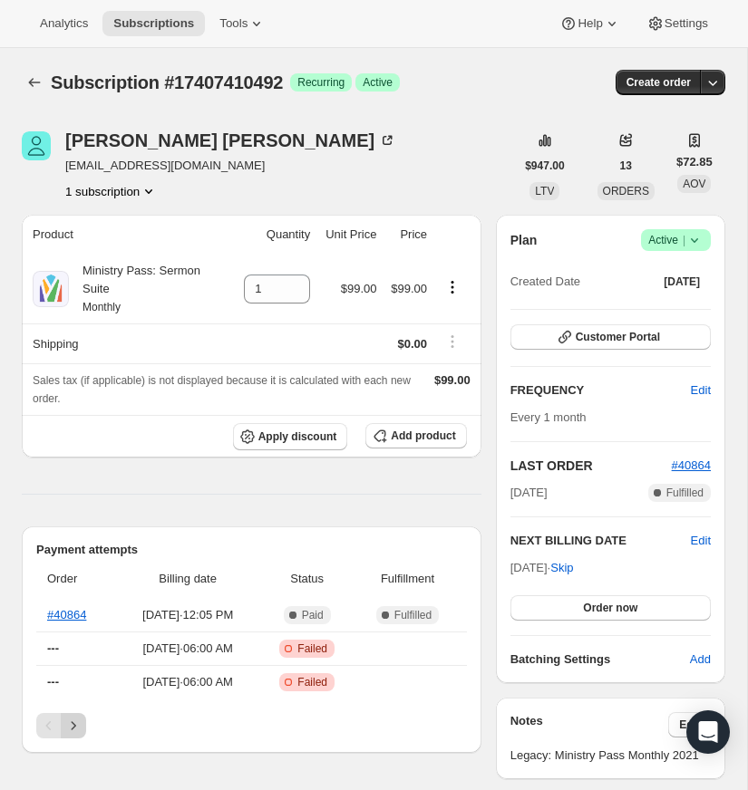
click at [75, 721] on icon "Next" at bounding box center [73, 726] width 18 height 18
click at [68, 679] on link "#35961" at bounding box center [66, 682] width 39 height 14
click at [686, 464] on span "#40864" at bounding box center [691, 466] width 39 height 14
click at [406, 434] on span "Add product" at bounding box center [423, 436] width 64 height 15
click at [408, 433] on span "Add product" at bounding box center [423, 436] width 64 height 15
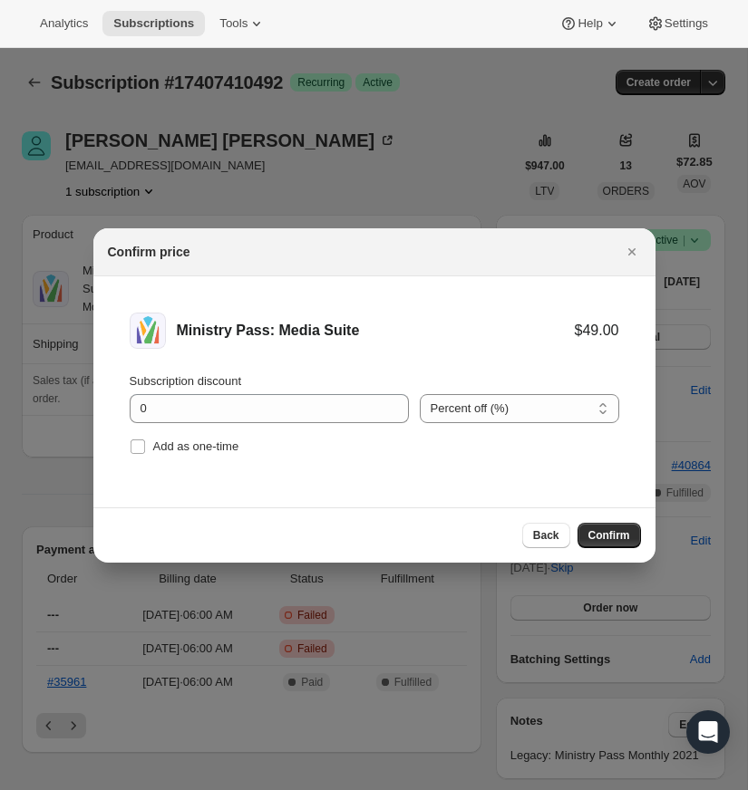
click at [607, 532] on span "Confirm" at bounding box center [609, 536] width 42 height 15
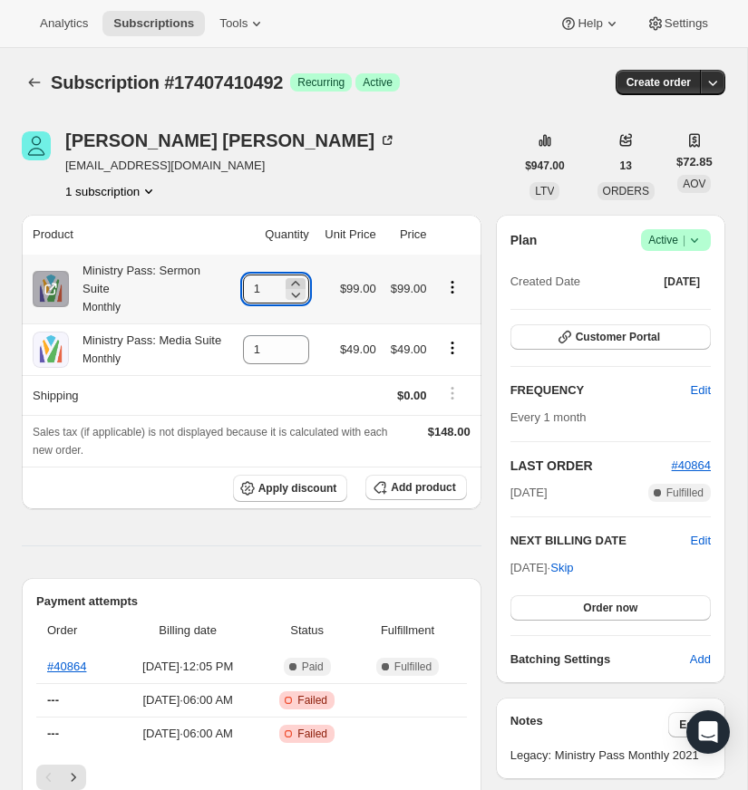
click at [288, 280] on icon at bounding box center [295, 284] width 18 height 18
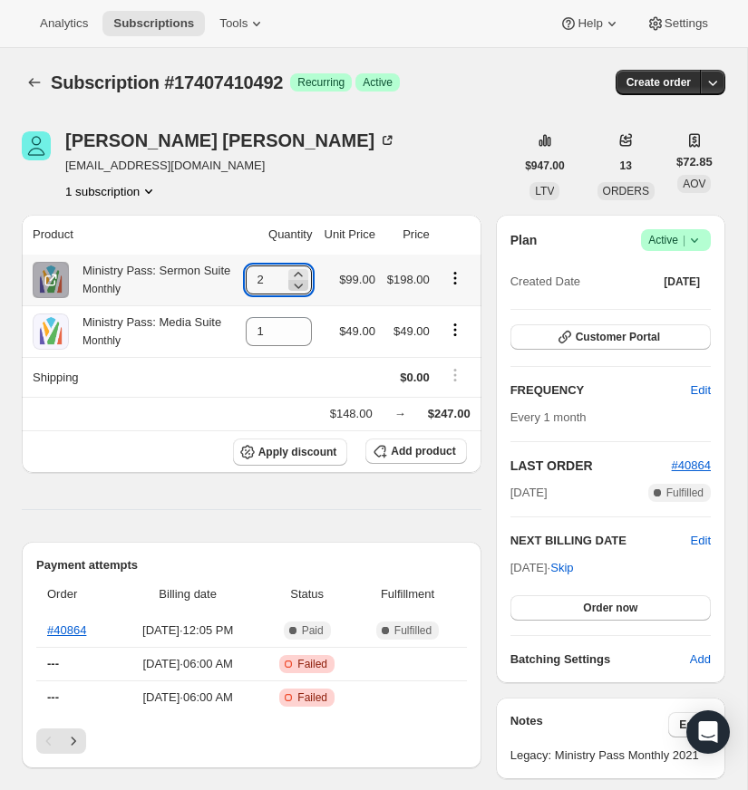
click at [294, 294] on icon at bounding box center [298, 285] width 18 height 18
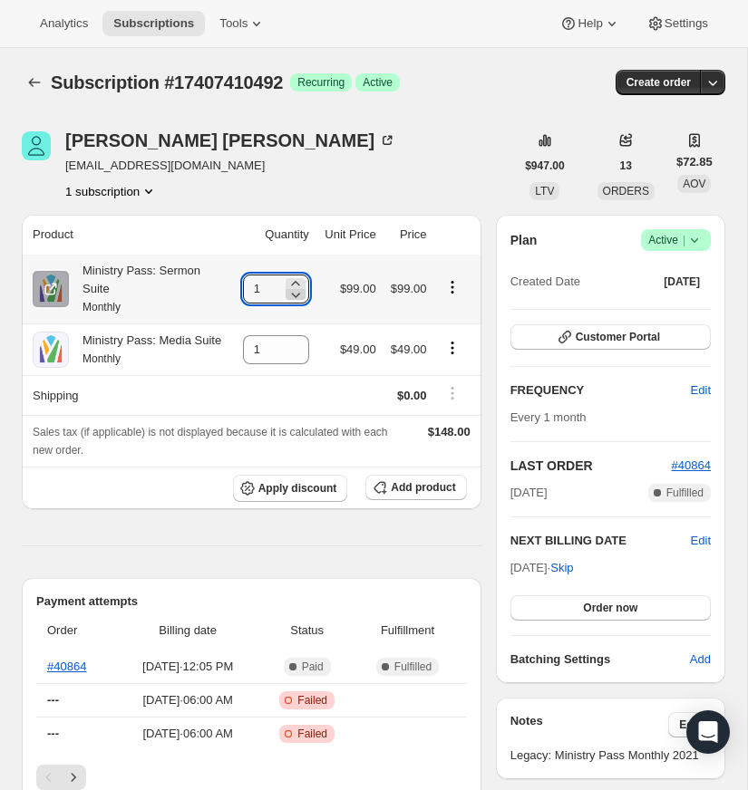
click at [294, 293] on icon at bounding box center [295, 295] width 18 height 18
type input "0"
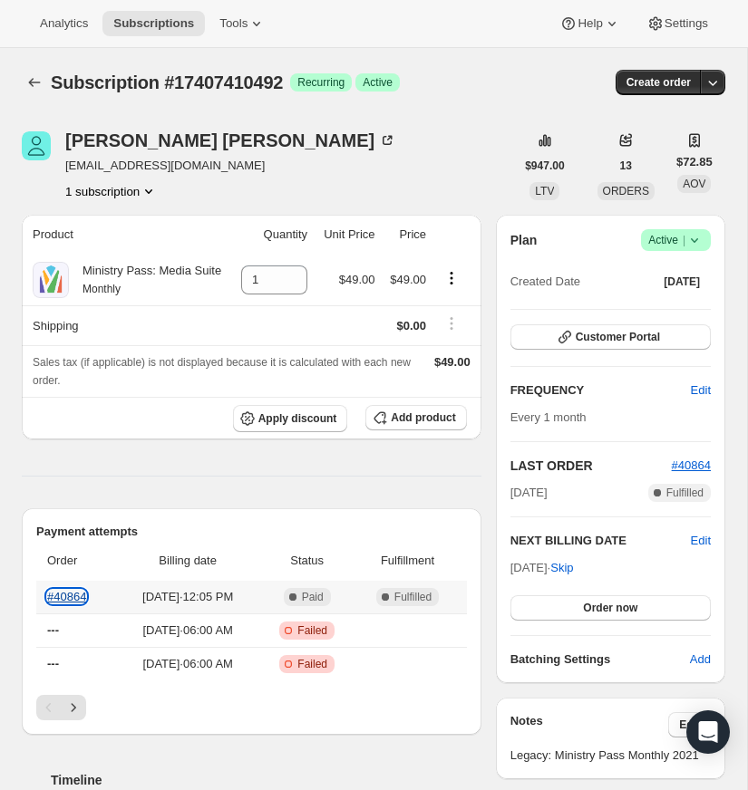
click at [67, 604] on link "#40864" at bounding box center [66, 597] width 39 height 14
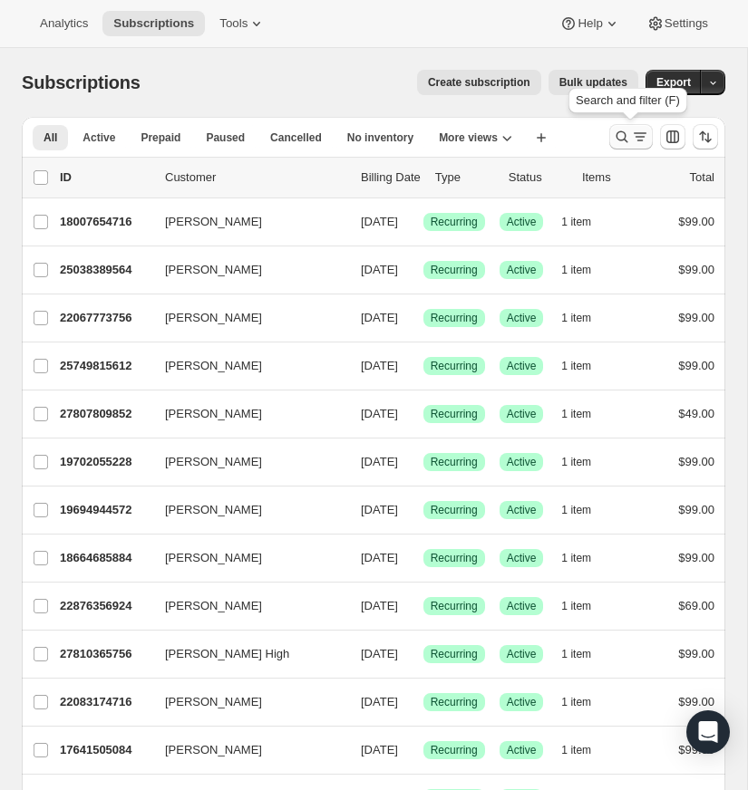
click at [620, 130] on icon "Search and filter results" at bounding box center [622, 137] width 18 height 18
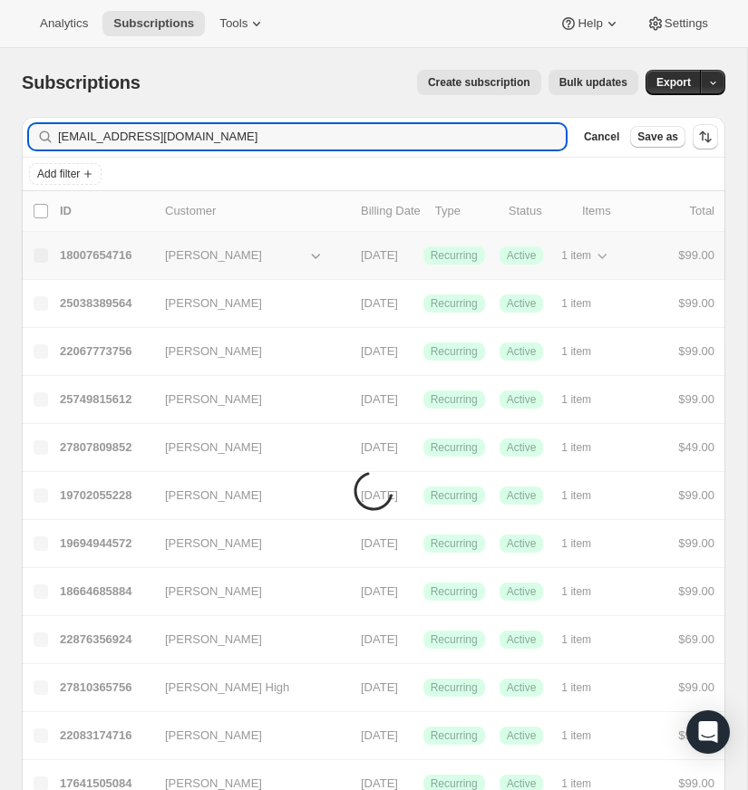
type input "[EMAIL_ADDRESS][DOMAIN_NAME]"
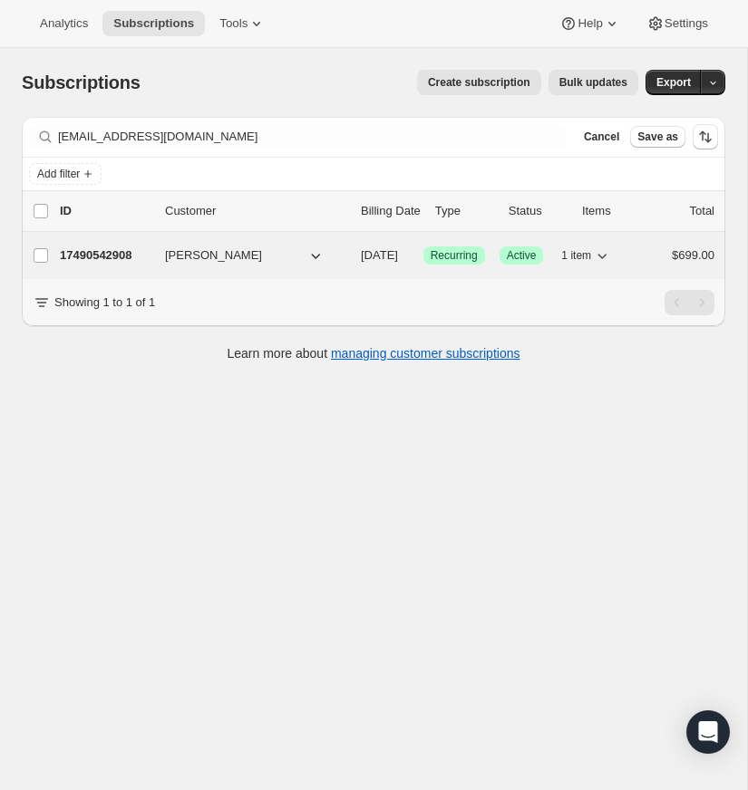
click at [107, 250] on p "17490542908" at bounding box center [105, 256] width 91 height 18
